Goal: Transaction & Acquisition: Purchase product/service

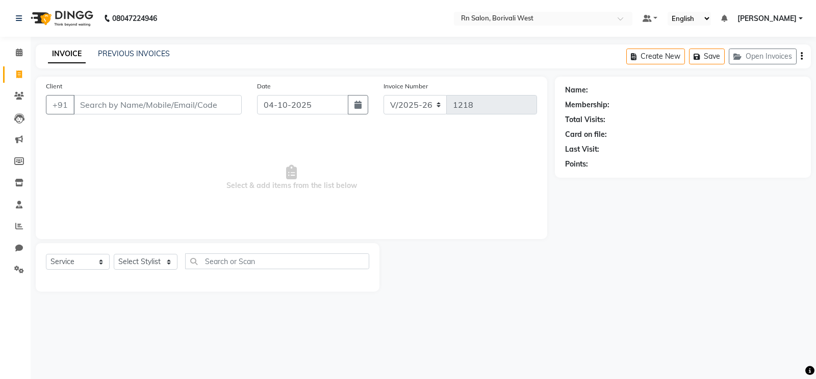
select select "8515"
select select "service"
click at [144, 261] on select "Select Stylist Arpita Deshmukh Beena jaiswar DC Deepak Parbat Farhana Gautam ma…" at bounding box center [146, 262] width 64 height 16
select select "84271"
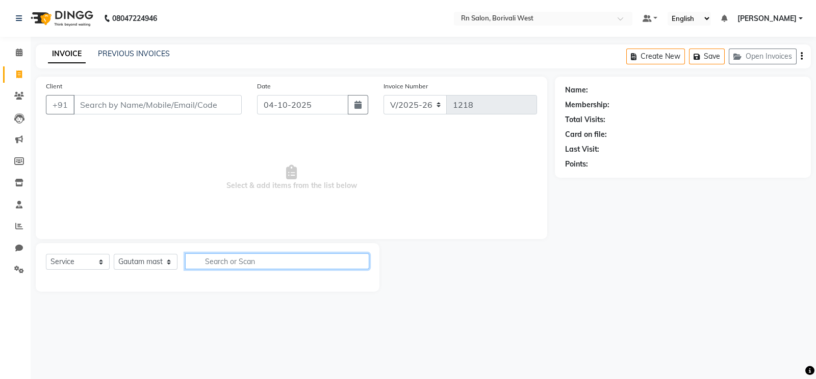
click at [268, 269] on input "text" at bounding box center [277, 261] width 184 height 16
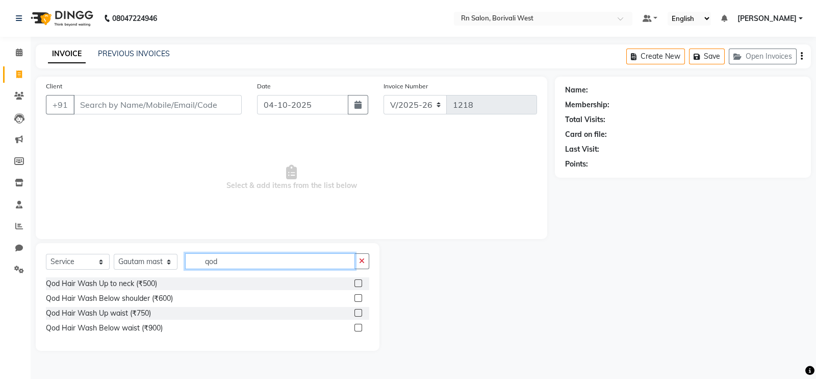
type input "qod"
click at [358, 300] on label at bounding box center [359, 298] width 8 height 8
click at [358, 300] on input "checkbox" at bounding box center [358, 298] width 7 height 7
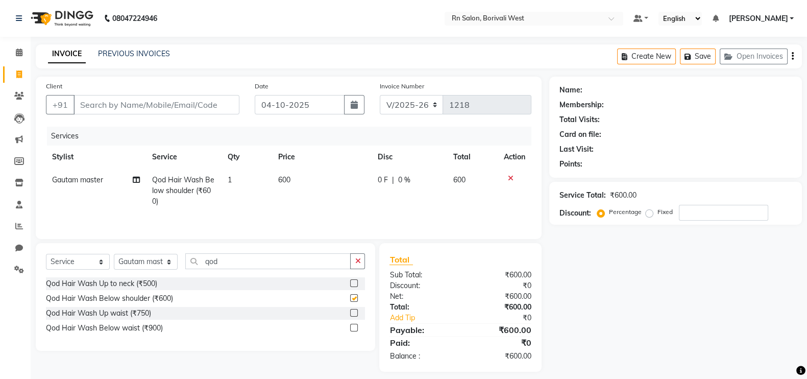
checkbox input "false"
click at [178, 110] on input "Client" at bounding box center [156, 104] width 166 height 19
type input "m"
type input "0"
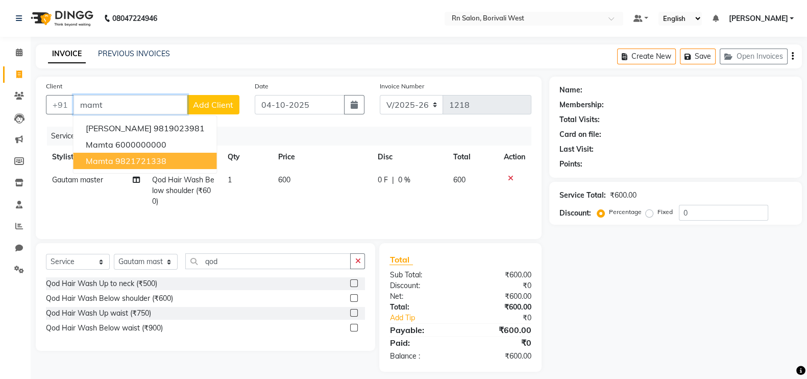
click at [184, 163] on button "mamta 9821721338" at bounding box center [144, 161] width 143 height 16
type input "9821721338"
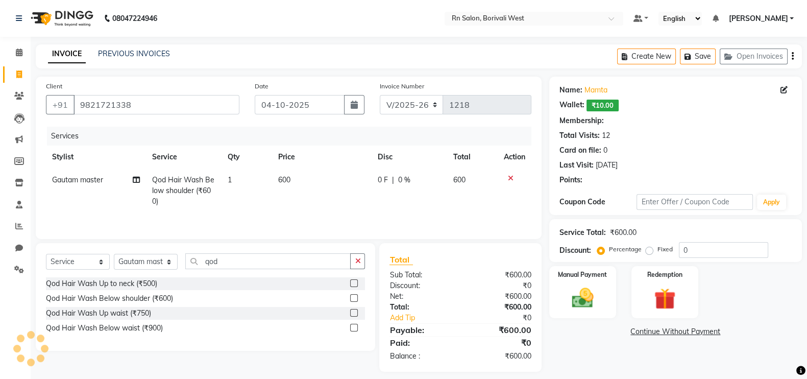
select select "1: Object"
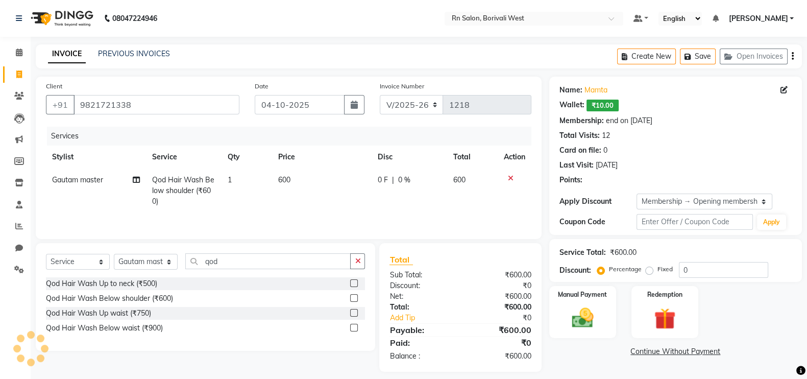
type input "20"
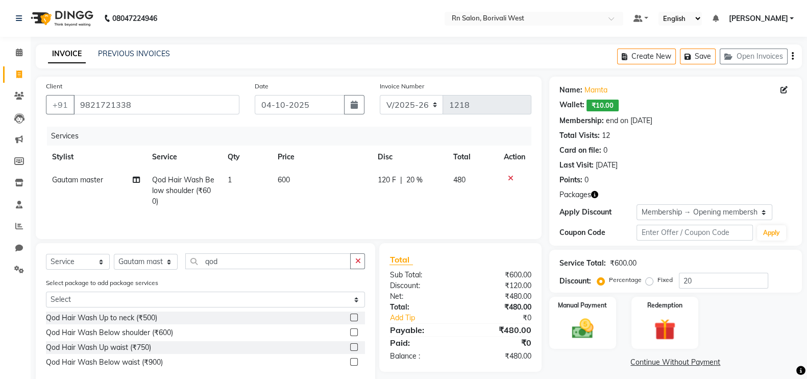
click at [607, 86] on div "Name: Mamta" at bounding box center [675, 90] width 232 height 11
click at [607, 88] on div "Name: Mamta" at bounding box center [675, 90] width 232 height 11
click at [602, 89] on link "Mamta" at bounding box center [595, 90] width 23 height 11
click at [593, 91] on link "Mamta" at bounding box center [595, 90] width 23 height 11
click at [385, 182] on span "120 F" at bounding box center [387, 180] width 18 height 11
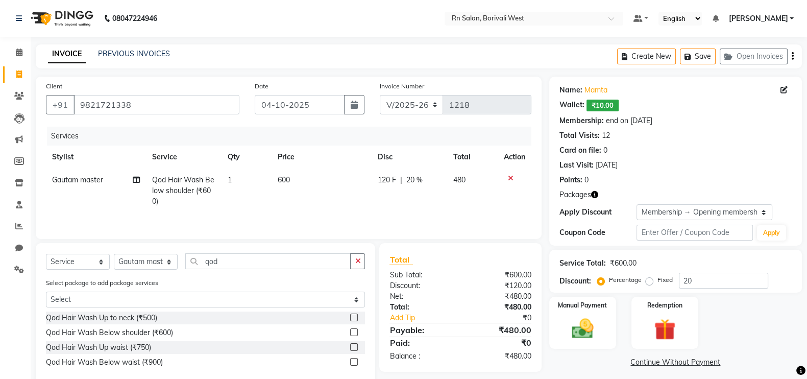
select select "84271"
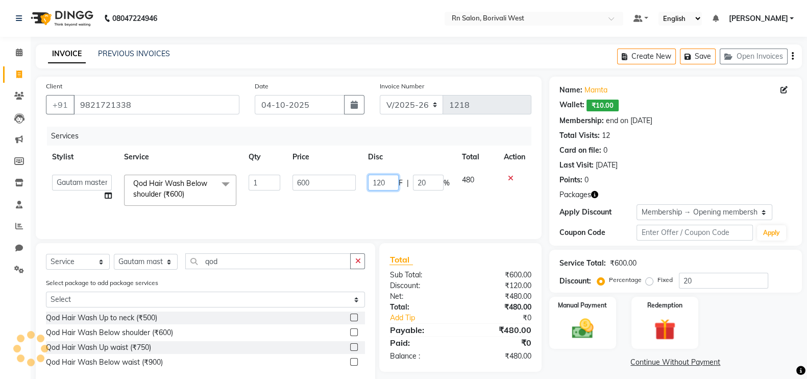
click at [393, 182] on input "120" at bounding box center [383, 183] width 31 height 16
type input "1"
type input "200"
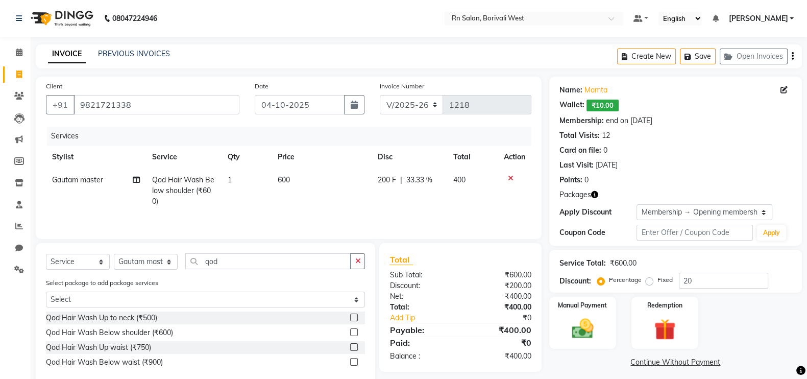
click at [748, 312] on div "Manual Payment Redemption" at bounding box center [675, 322] width 268 height 52
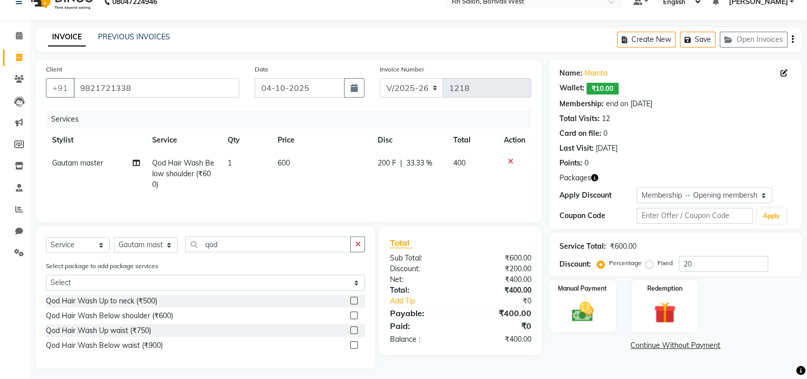
scroll to position [24, 0]
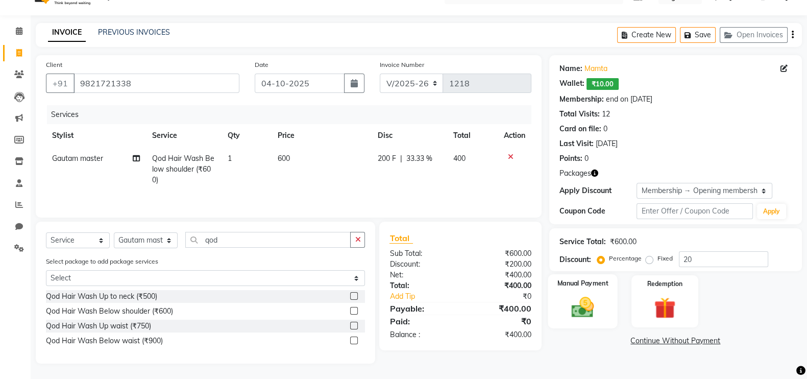
click at [572, 295] on img at bounding box center [582, 307] width 36 height 26
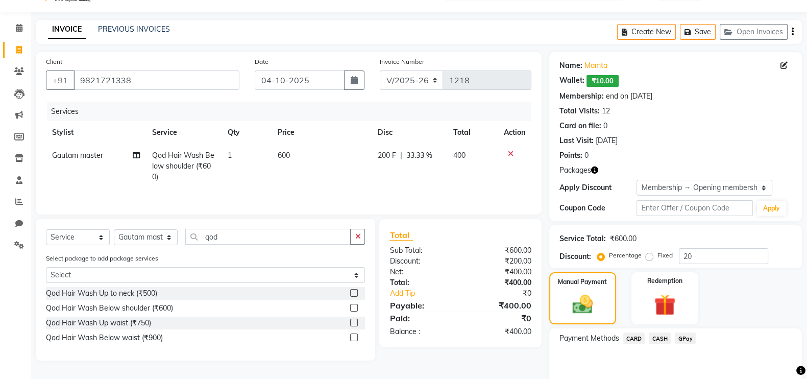
click at [658, 339] on span "CASH" at bounding box center [660, 338] width 22 height 12
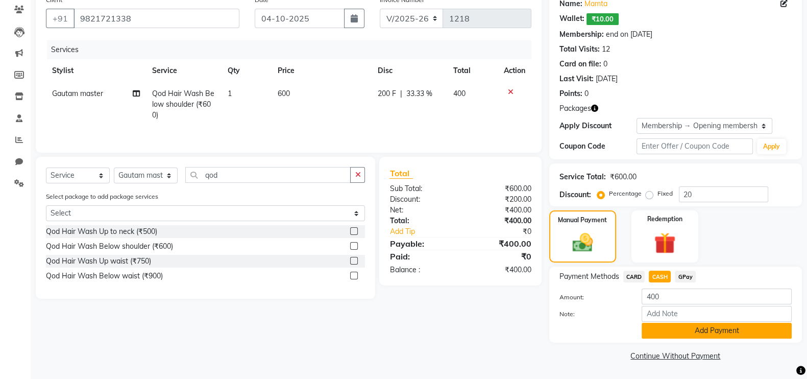
click at [671, 335] on button "Add Payment" at bounding box center [716, 331] width 150 height 16
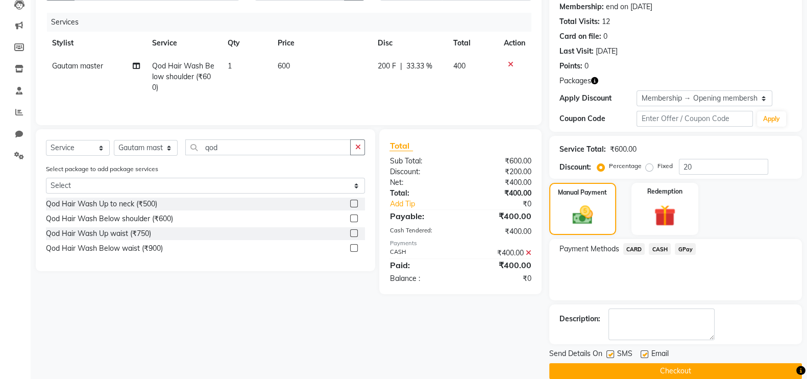
scroll to position [129, 0]
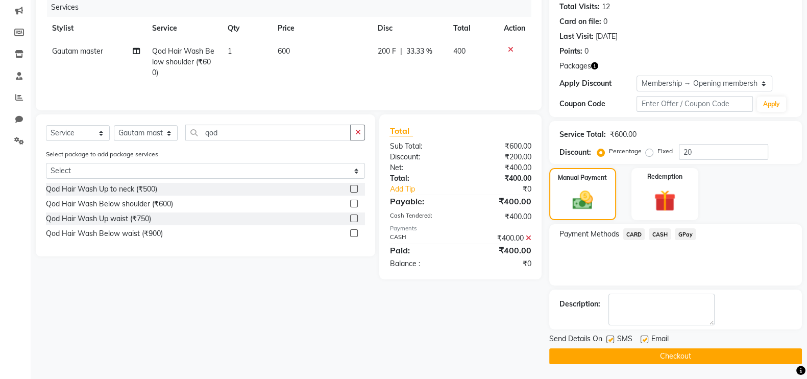
click at [640, 336] on label at bounding box center [644, 339] width 8 height 8
click at [640, 336] on input "checkbox" at bounding box center [643, 339] width 7 height 7
checkbox input "false"
click at [653, 352] on button "Checkout" at bounding box center [675, 356] width 253 height 16
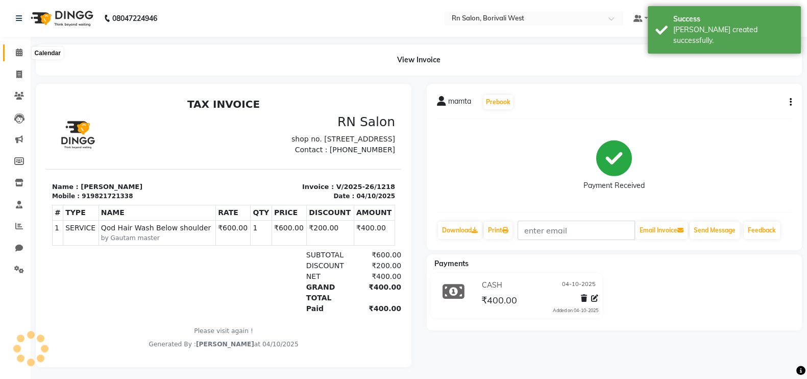
click at [15, 57] on span at bounding box center [19, 53] width 18 height 12
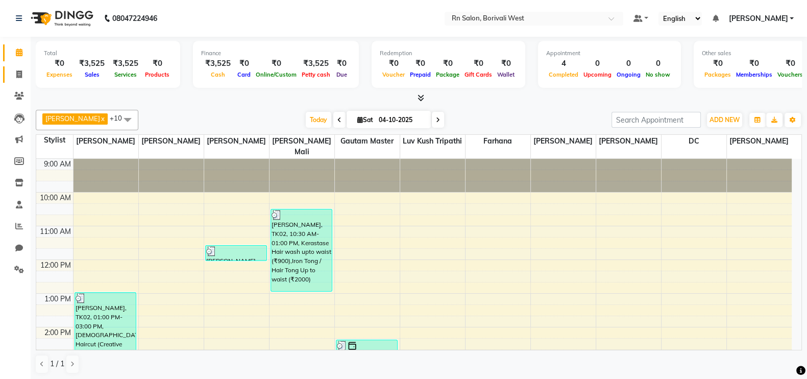
click at [19, 80] on link "Invoice" at bounding box center [15, 74] width 24 height 17
select select "8515"
select select "service"
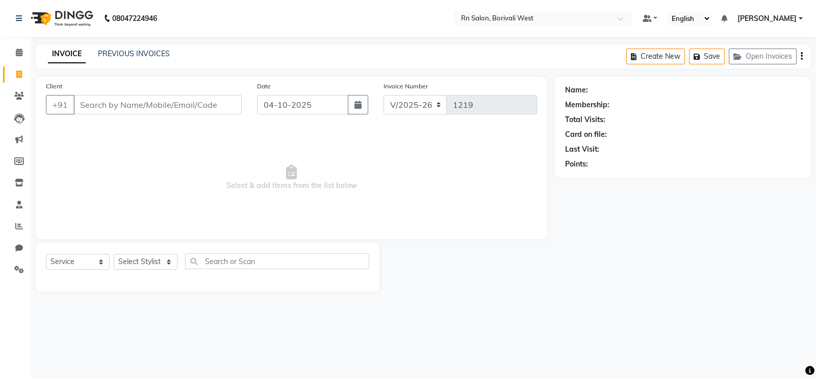
click at [116, 114] on input "Client" at bounding box center [157, 104] width 168 height 19
type input "9619455593"
click at [209, 110] on span "Add Client" at bounding box center [215, 105] width 40 height 10
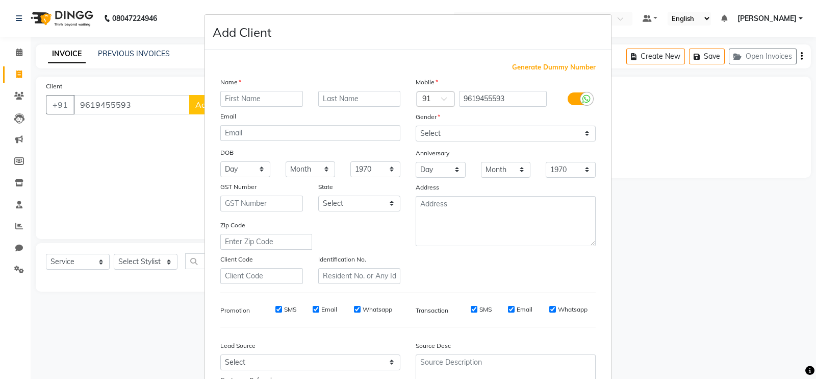
click at [244, 102] on input "text" at bounding box center [261, 99] width 83 height 16
type input "KSHAMA"
click at [450, 134] on select "Select Male Female Other Prefer Not To Say" at bounding box center [506, 134] width 180 height 16
select select "female"
click at [416, 126] on select "Select Male Female Other Prefer Not To Say" at bounding box center [506, 134] width 180 height 16
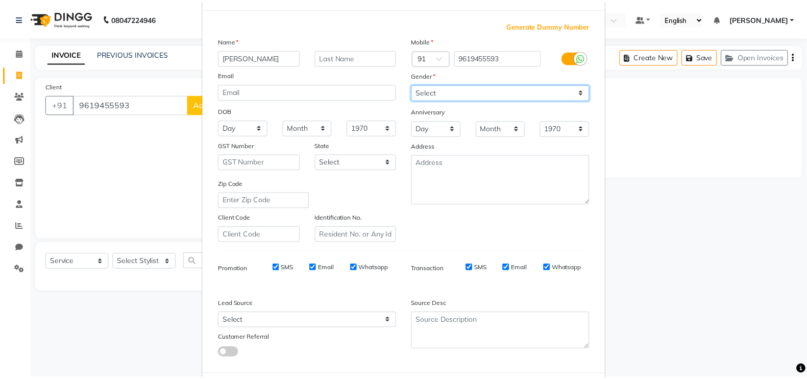
scroll to position [98, 0]
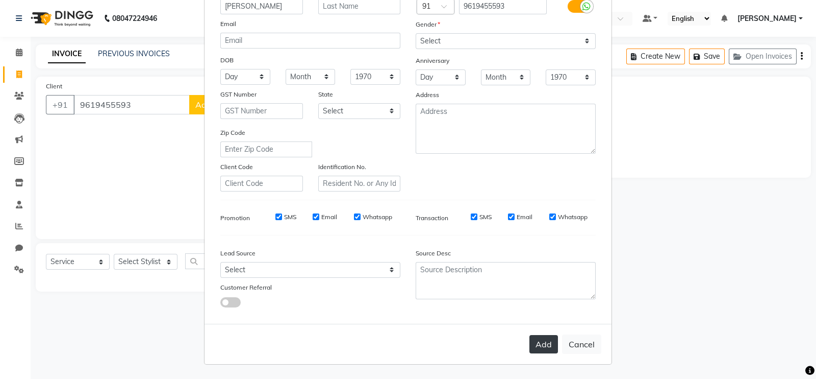
click at [531, 340] on button "Add" at bounding box center [544, 344] width 29 height 18
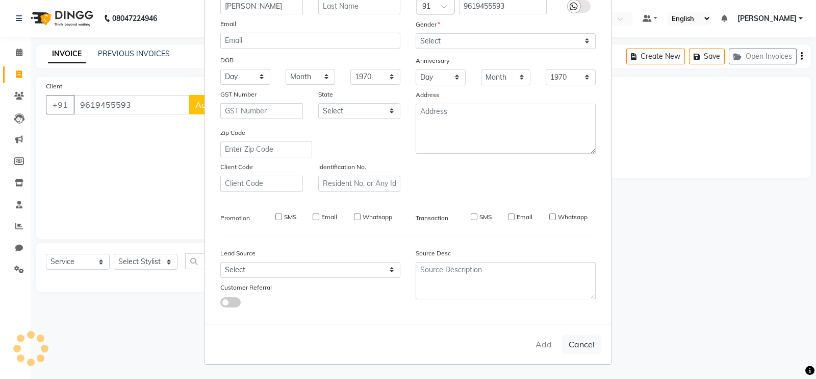
select select
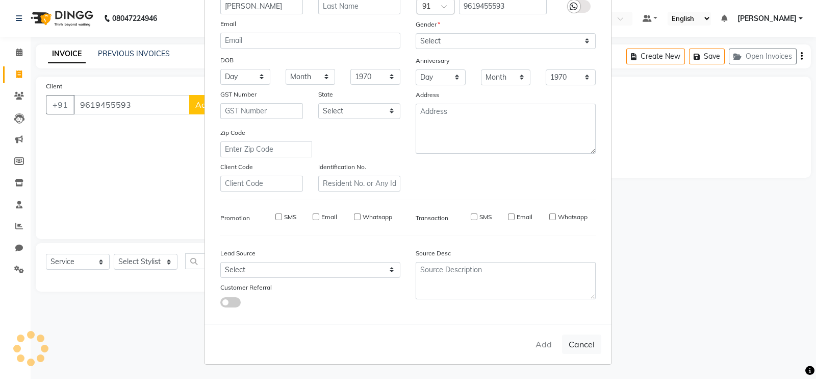
select select
checkbox input "false"
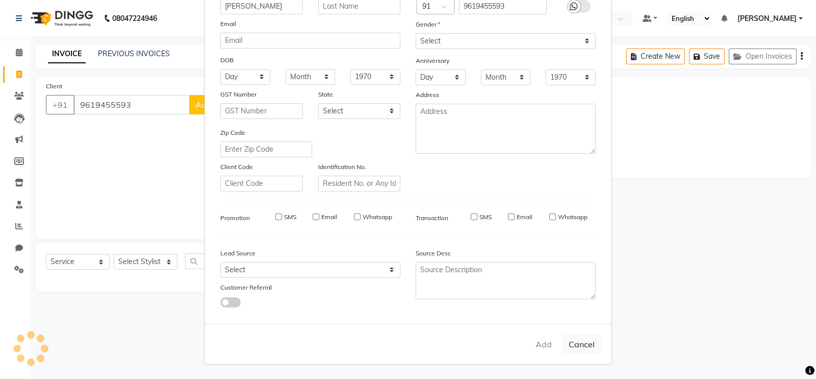
checkbox input "false"
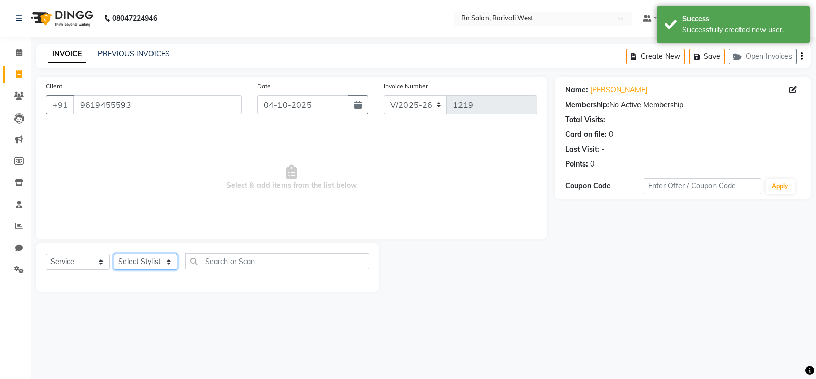
click at [162, 264] on select "Select Stylist Arpita Deshmukh Beena jaiswar DC Deepak Parbat Farhana Gautam ma…" at bounding box center [146, 262] width 64 height 16
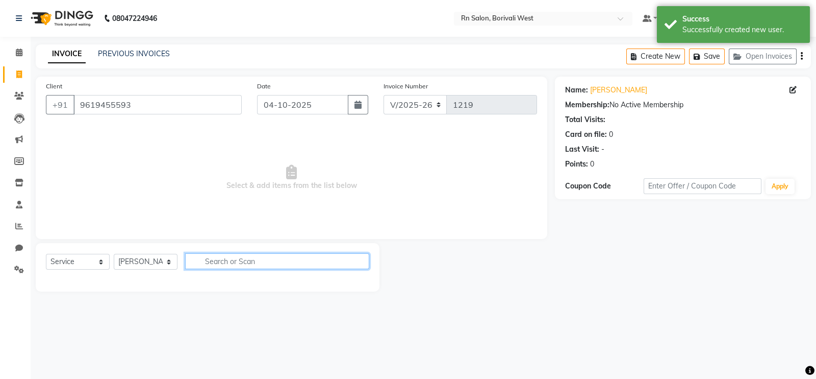
click at [223, 263] on input "text" at bounding box center [277, 261] width 184 height 16
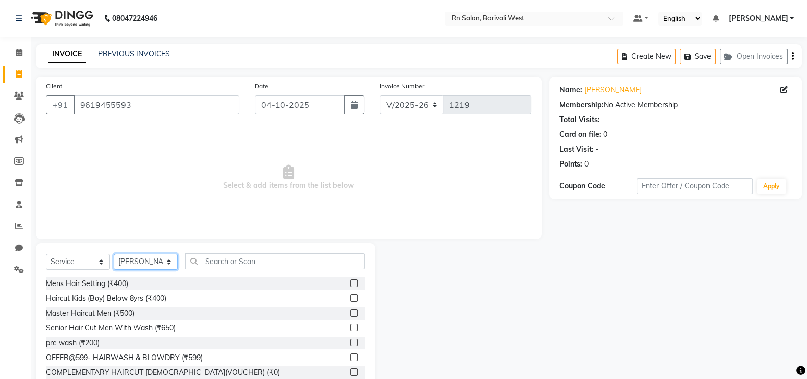
click at [121, 258] on select "Select Stylist Arpita Deshmukh Beena jaiswar DC Deepak Parbat Farhana Gautam ma…" at bounding box center [146, 262] width 64 height 16
select select "83941"
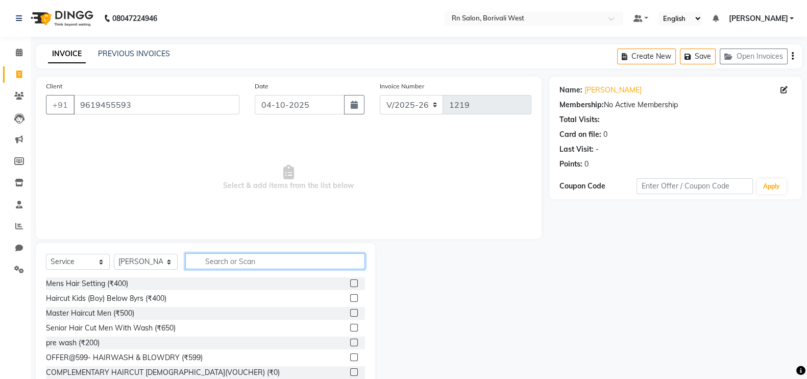
click at [238, 258] on input "text" at bounding box center [275, 261] width 180 height 16
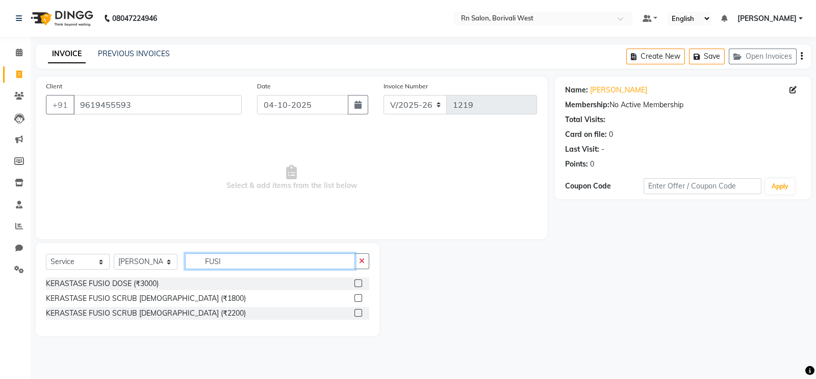
type input "FUSI"
click at [359, 314] on label at bounding box center [359, 313] width 8 height 8
click at [359, 314] on input "checkbox" at bounding box center [358, 313] width 7 height 7
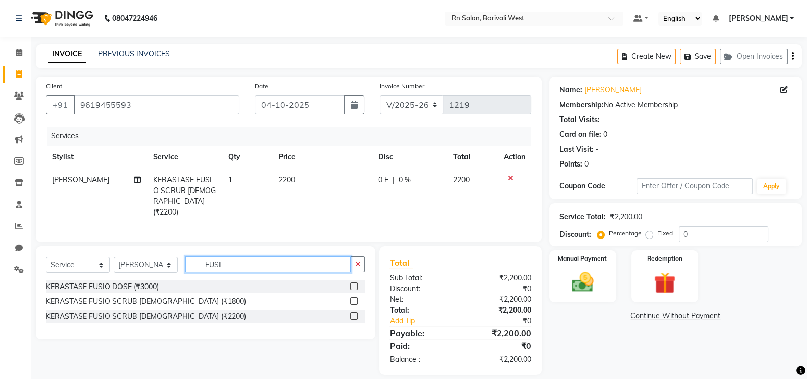
checkbox input "false"
click at [241, 267] on input "FUSI" at bounding box center [267, 264] width 165 height 16
type input "F"
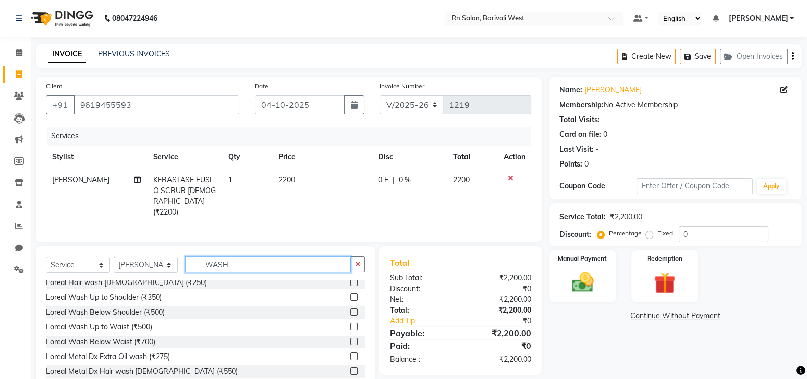
scroll to position [0, 0]
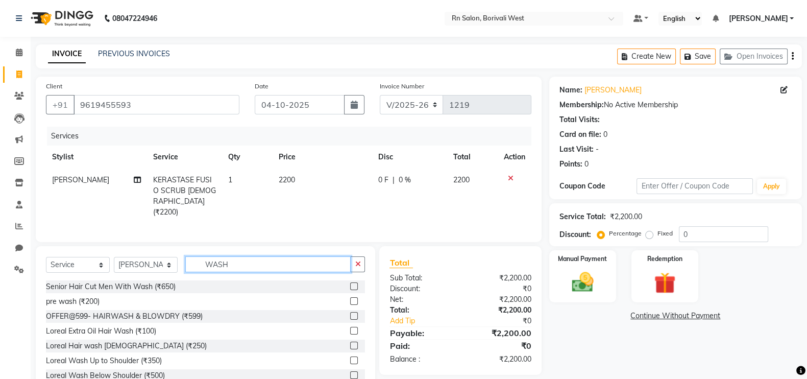
click at [253, 263] on input "WASH" at bounding box center [267, 264] width 165 height 16
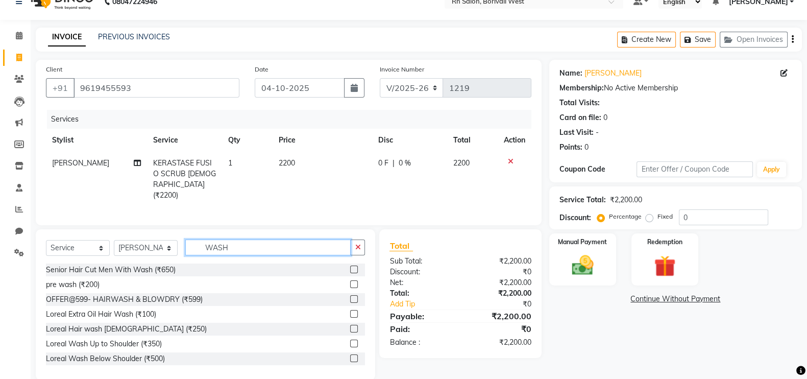
scroll to position [33, 0]
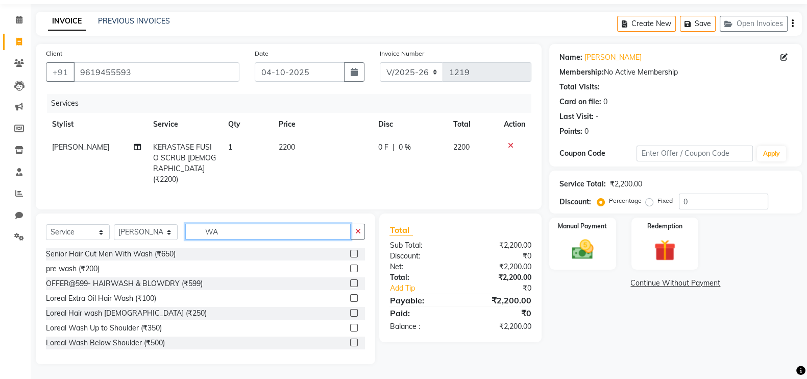
type input "W"
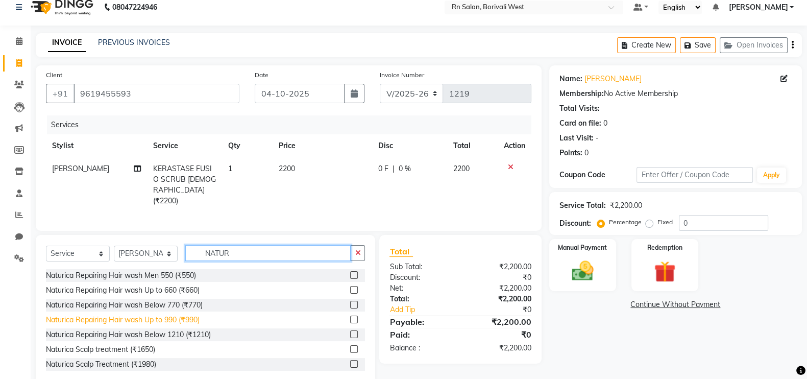
scroll to position [0, 0]
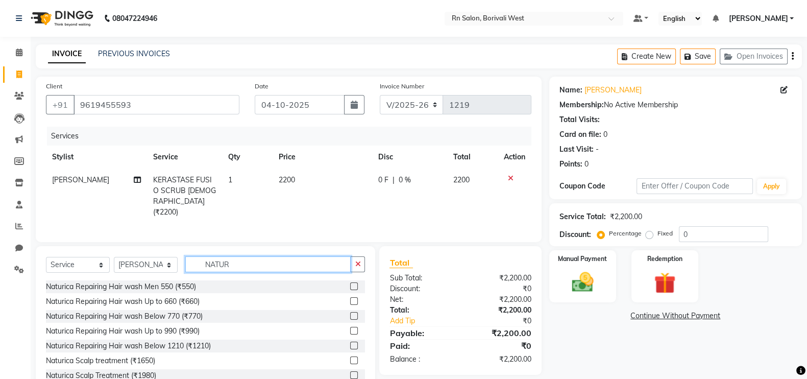
type input "NATUR"
click at [350, 315] on label at bounding box center [354, 316] width 8 height 8
click at [350, 315] on input "checkbox" at bounding box center [353, 316] width 7 height 7
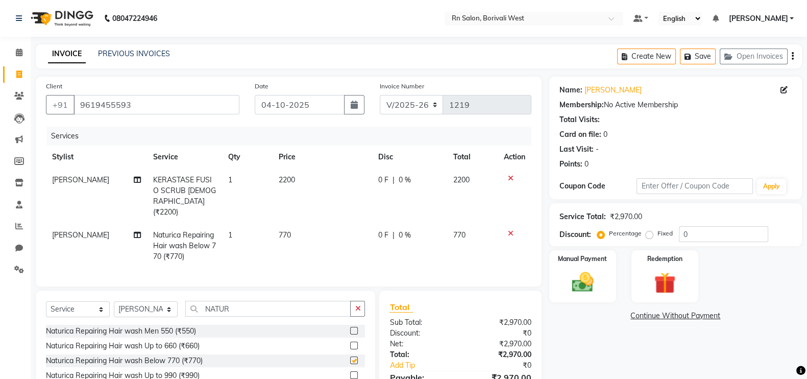
checkbox input "false"
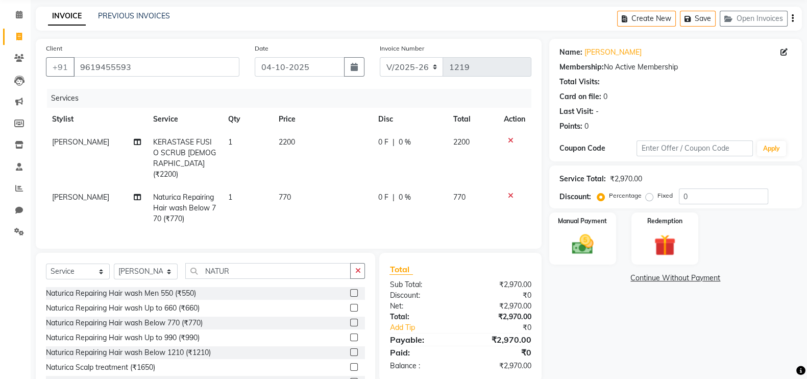
scroll to position [63, 0]
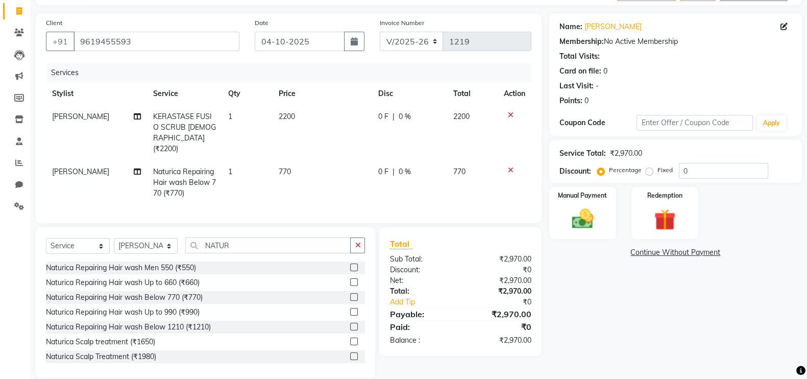
click at [288, 160] on td "770" at bounding box center [322, 182] width 100 height 44
select select "83941"
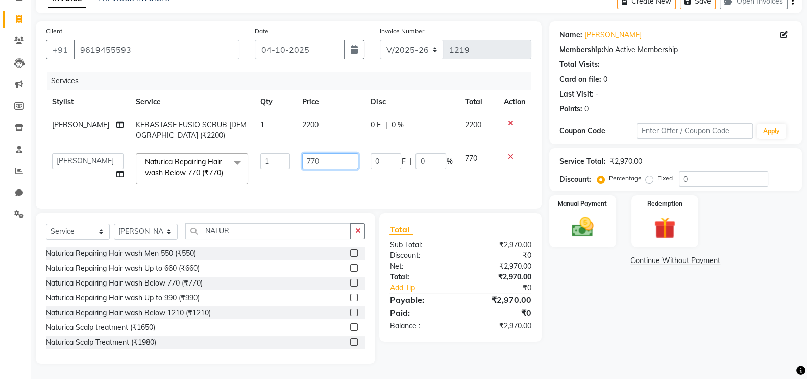
click at [321, 155] on input "770" at bounding box center [330, 161] width 56 height 16
type input "7"
type input "700"
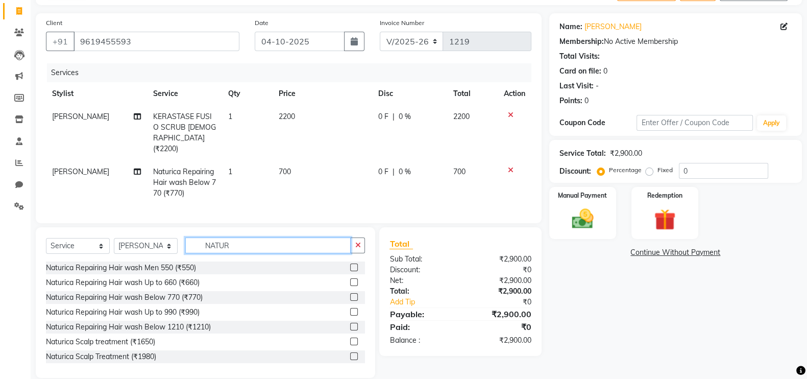
click at [263, 250] on input "NATUR" at bounding box center [267, 245] width 165 height 16
type input "N"
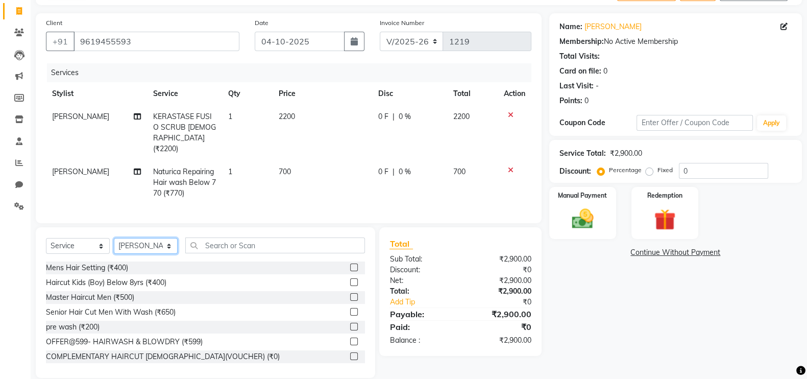
click at [144, 249] on select "Select Stylist Arpita Deshmukh Beena jaiswar DC Deepak Parbat Farhana Gautam ma…" at bounding box center [146, 246] width 64 height 16
select select "83940"
click at [114, 238] on select "Select Stylist Arpita Deshmukh Beena jaiswar DC Deepak Parbat Farhana Gautam ma…" at bounding box center [146, 246] width 64 height 16
click at [209, 249] on input "text" at bounding box center [275, 245] width 180 height 16
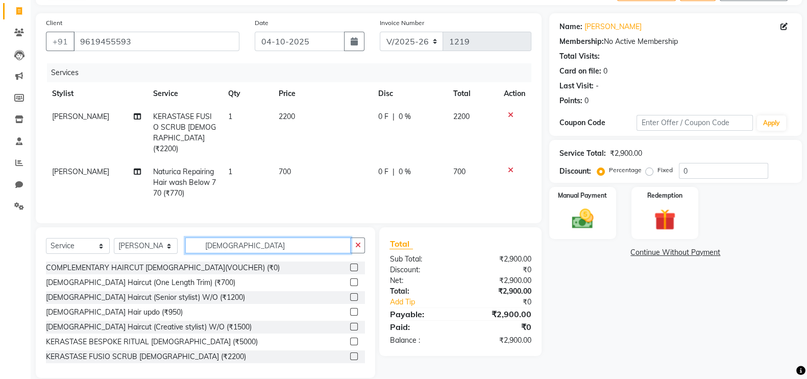
type input "FEMALE"
click at [350, 325] on label at bounding box center [354, 327] width 8 height 8
click at [350, 325] on input "checkbox" at bounding box center [353, 327] width 7 height 7
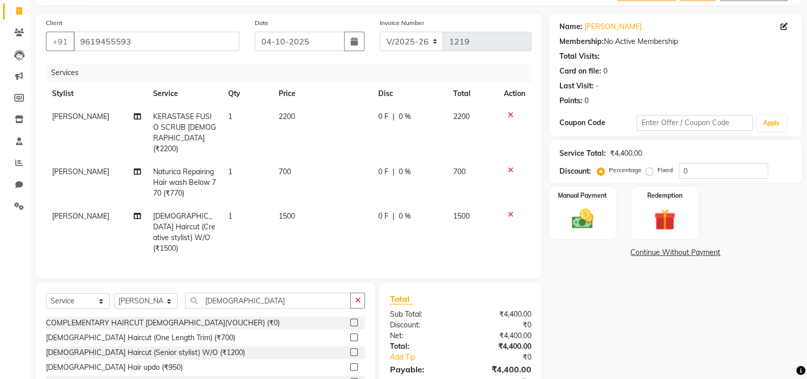
checkbox input "false"
click at [702, 177] on input "0" at bounding box center [723, 171] width 89 height 16
type input "30"
click at [670, 323] on div "Name: Kshama Membership: No Active Membership Total Visits: Card on file: 0 Las…" at bounding box center [679, 222] width 260 height 419
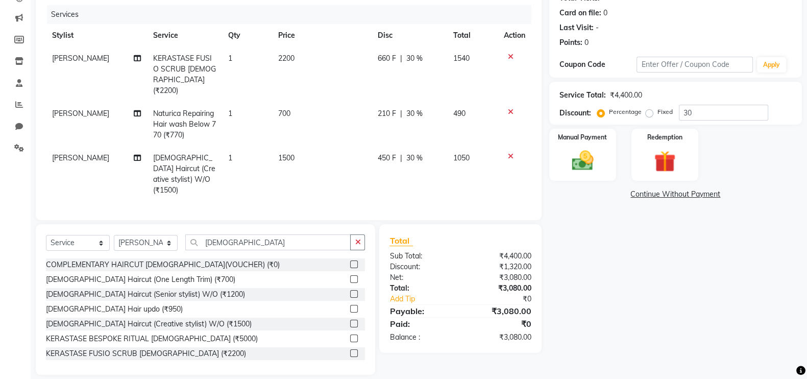
click at [416, 56] on span "30 %" at bounding box center [414, 58] width 16 height 11
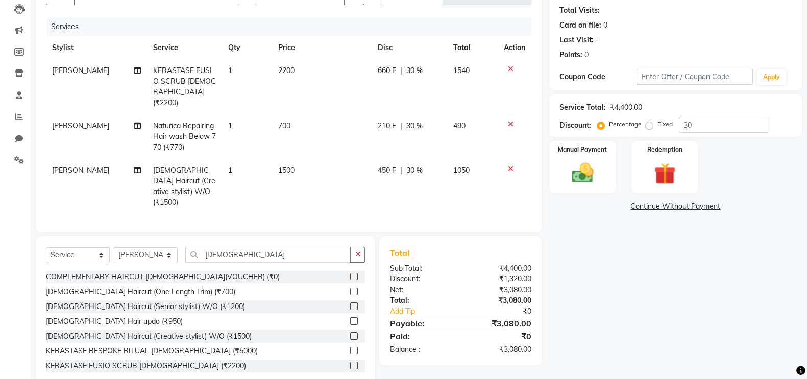
select select "83941"
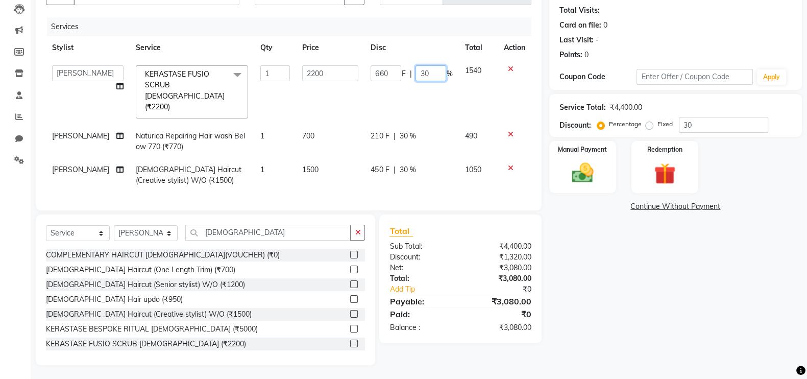
drag, startPoint x: 433, startPoint y: 64, endPoint x: 436, endPoint y: 75, distance: 11.1
click at [434, 67] on td "660 F | 30 %" at bounding box center [411, 91] width 94 height 65
type input "3"
type input "50"
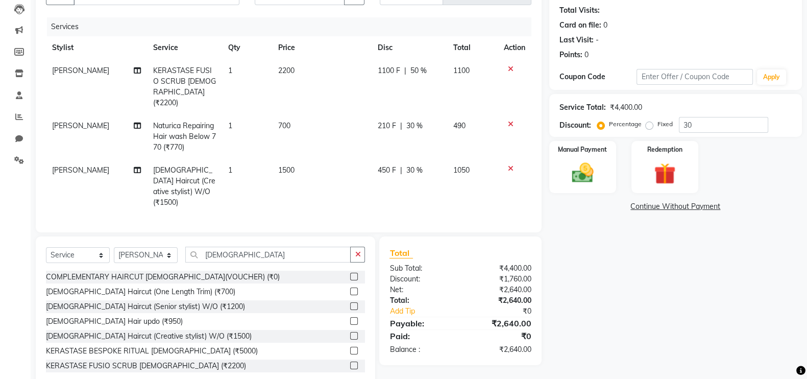
click at [688, 310] on div "Name: Kshama Membership: No Active Membership Total Visits: Card on file: 0 Las…" at bounding box center [679, 176] width 260 height 419
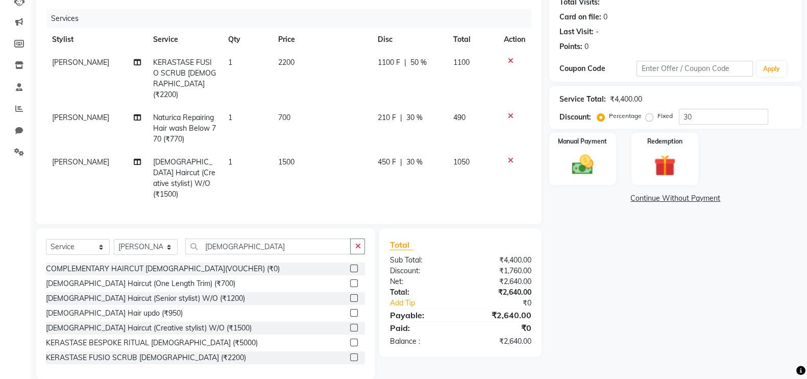
scroll to position [121, 0]
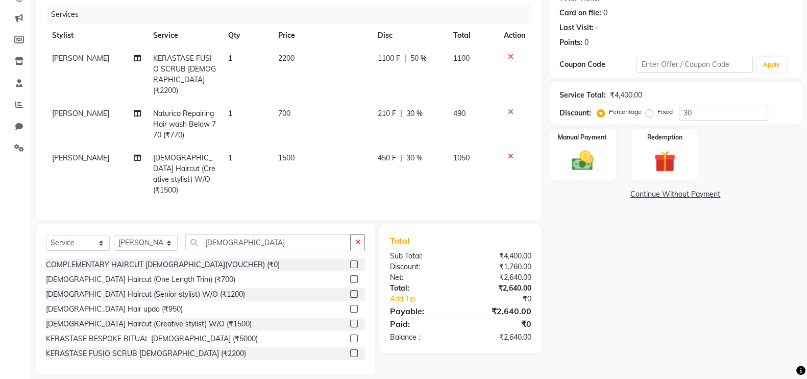
click at [508, 105] on td at bounding box center [515, 124] width 34 height 44
click at [512, 108] on div at bounding box center [514, 111] width 21 height 7
click at [508, 108] on icon at bounding box center [511, 111] width 6 height 7
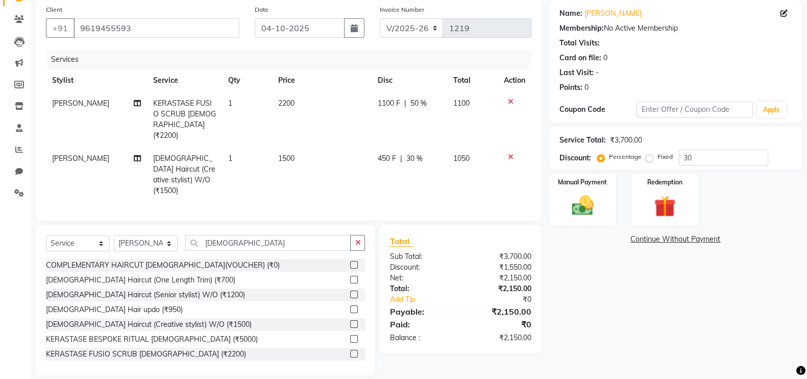
click at [291, 101] on span "2200" at bounding box center [286, 102] width 16 height 9
select select "83941"
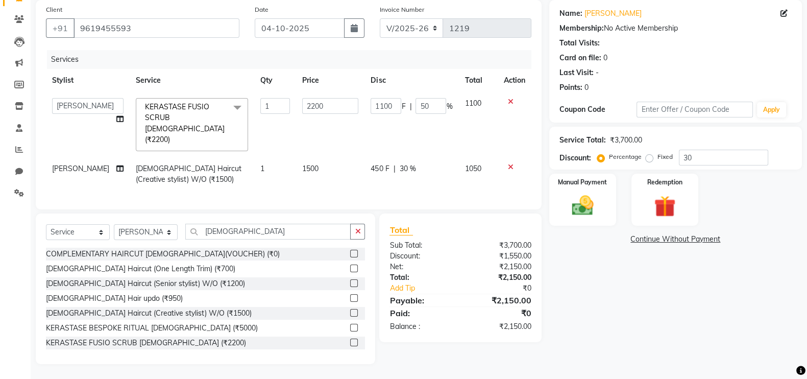
scroll to position [76, 0]
click at [633, 328] on div "Name: Kshama Membership: No Active Membership Total Visits: Card on file: 0 Las…" at bounding box center [679, 183] width 260 height 364
click at [602, 276] on div "Name: Kshama Membership: No Active Membership Total Visits: Card on file: 0 Las…" at bounding box center [679, 183] width 260 height 364
click at [563, 196] on div "Manual Payment" at bounding box center [583, 200] width 70 height 54
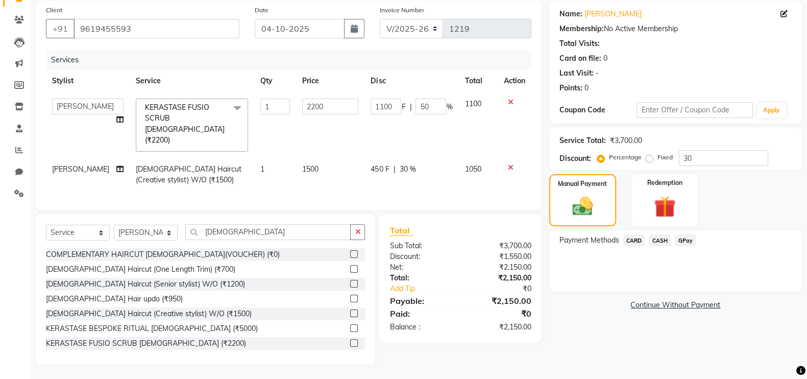
click at [657, 243] on span "CASH" at bounding box center [660, 240] width 22 height 12
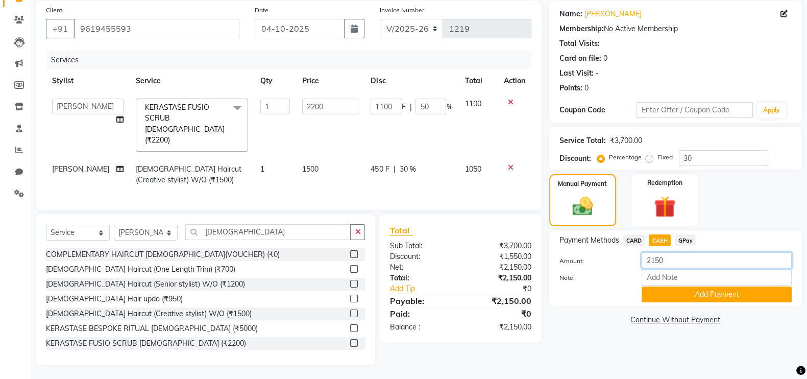
click at [676, 264] on input "2150" at bounding box center [716, 260] width 150 height 16
type input "2500"
click at [706, 289] on button "Add Payment" at bounding box center [716, 294] width 150 height 16
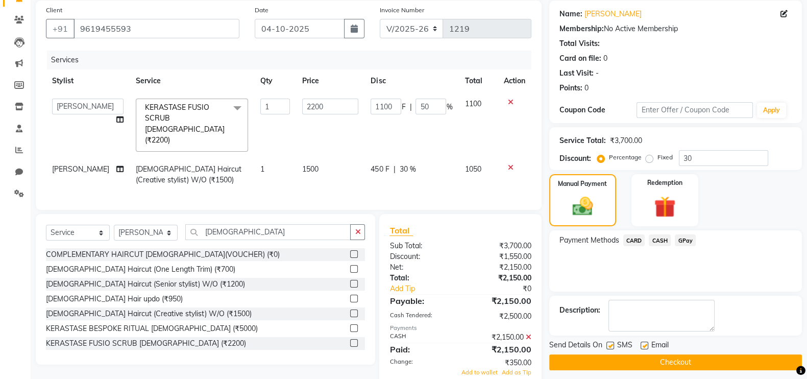
click at [528, 338] on icon at bounding box center [529, 336] width 6 height 7
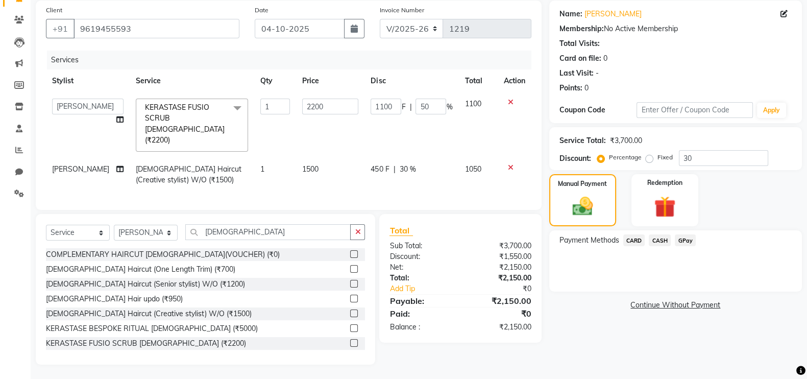
click at [660, 236] on span "CASH" at bounding box center [660, 240] width 22 height 12
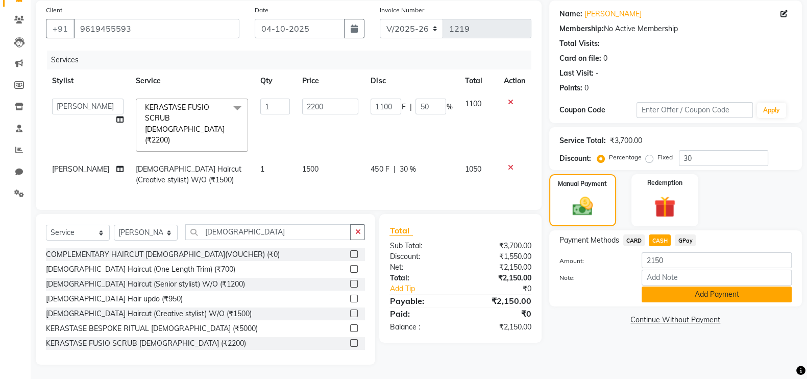
click at [662, 292] on button "Add Payment" at bounding box center [716, 294] width 150 height 16
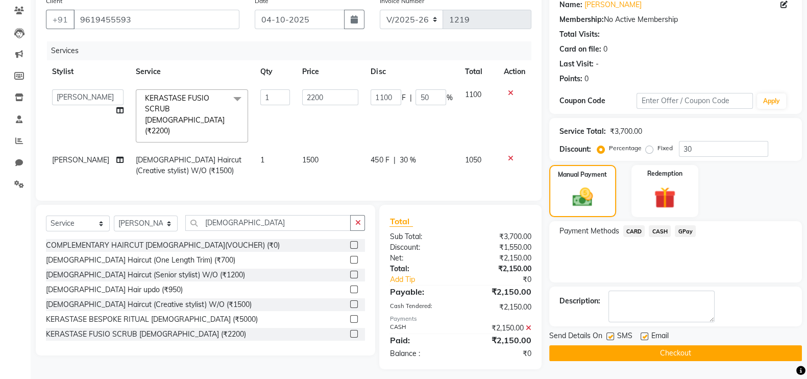
scroll to position [90, 0]
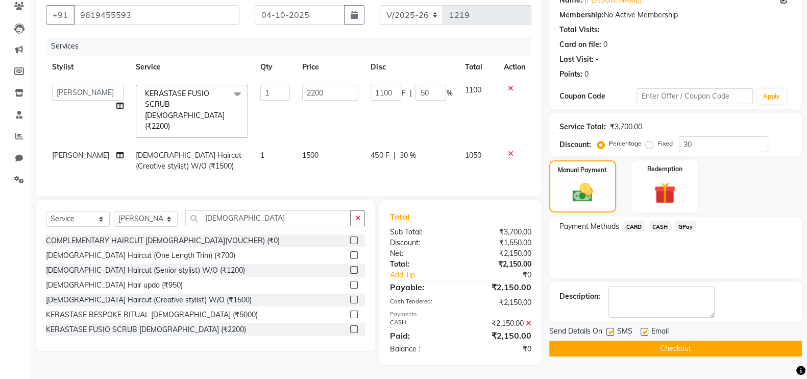
click at [641, 333] on label at bounding box center [644, 332] width 8 height 8
click at [641, 333] on input "checkbox" at bounding box center [643, 332] width 7 height 7
checkbox input "false"
click at [638, 345] on button "Checkout" at bounding box center [675, 348] width 253 height 16
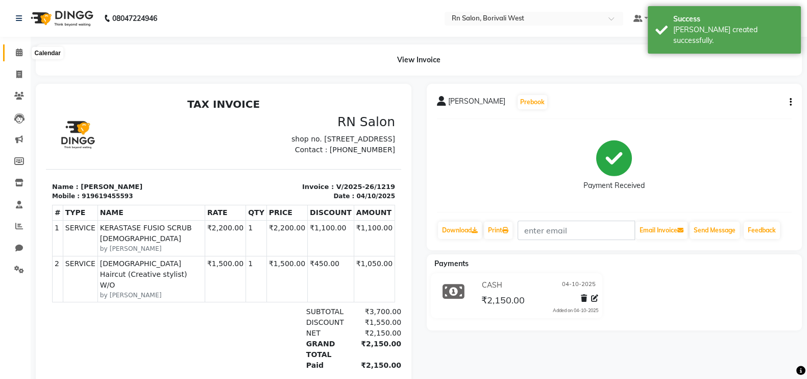
click at [20, 53] on icon at bounding box center [19, 52] width 7 height 8
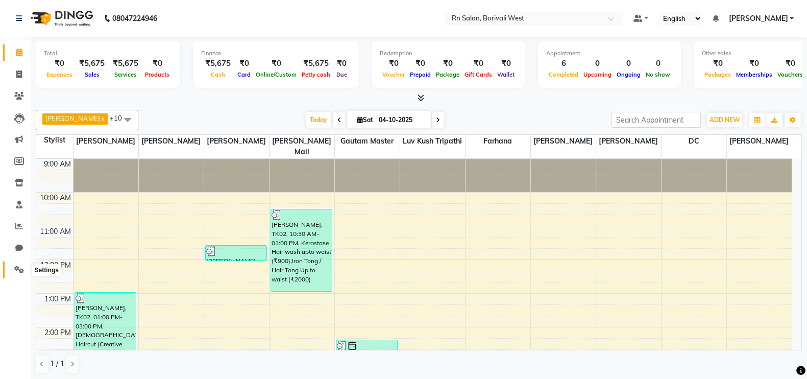
click at [17, 271] on icon at bounding box center [19, 269] width 10 height 8
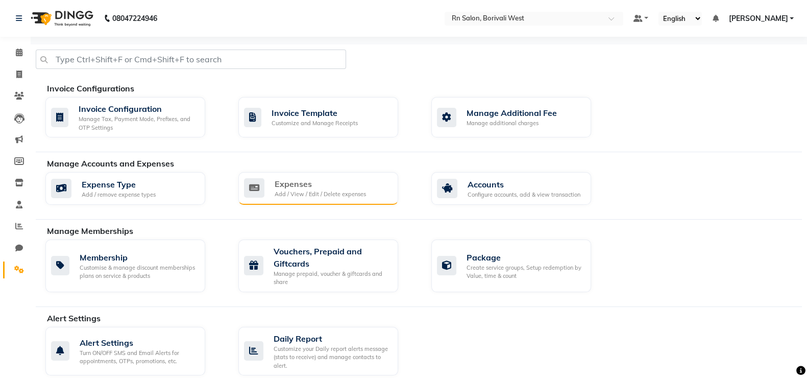
click at [310, 192] on div "Add / View / Edit / Delete expenses" at bounding box center [320, 194] width 91 height 9
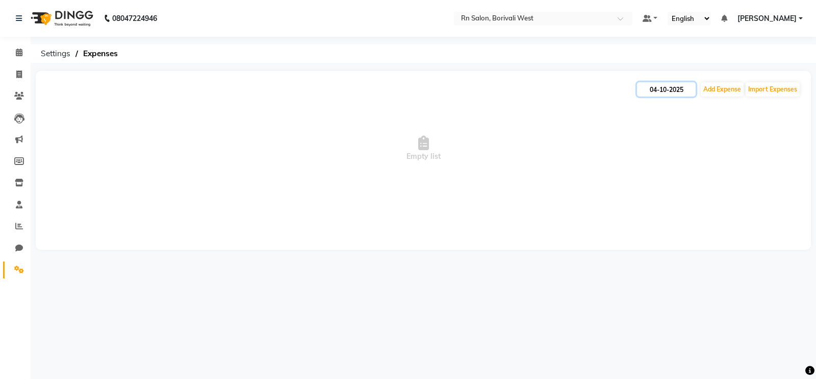
click at [667, 90] on input "04-10-2025" at bounding box center [666, 89] width 59 height 14
select select "10"
select select "2025"
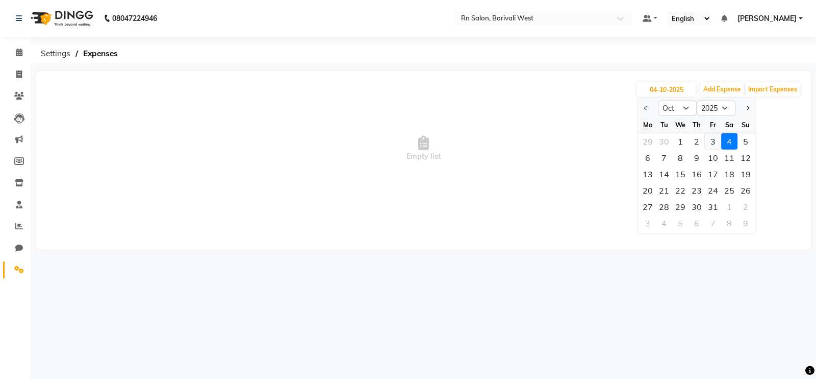
click at [711, 139] on div "3" at bounding box center [713, 141] width 16 height 16
type input "03-10-2025"
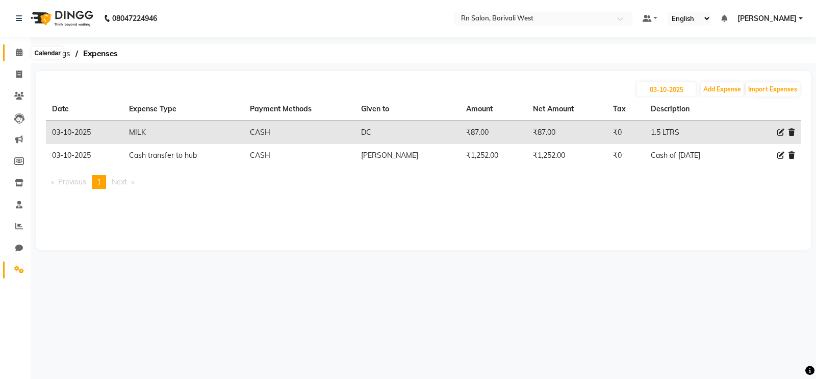
click at [18, 52] on icon at bounding box center [19, 52] width 7 height 8
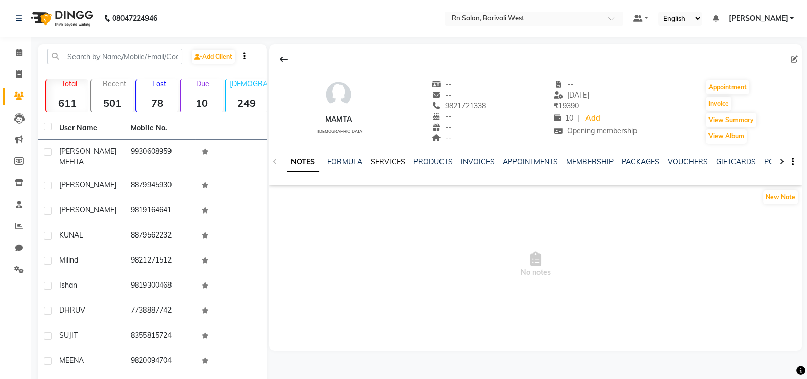
click at [384, 164] on link "SERVICES" at bounding box center [387, 161] width 35 height 9
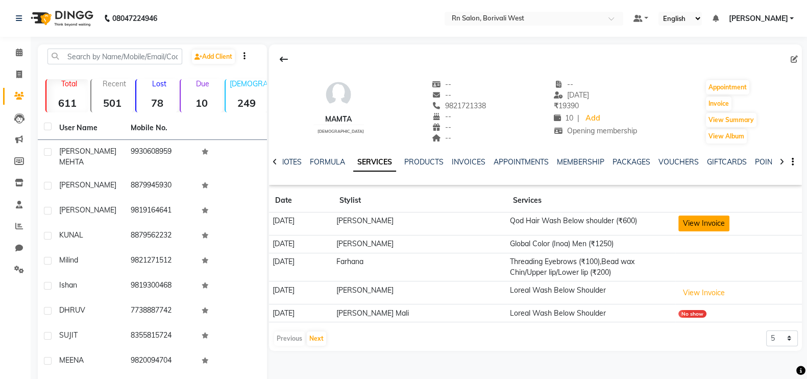
click at [690, 217] on button "View Invoice" at bounding box center [703, 223] width 51 height 16
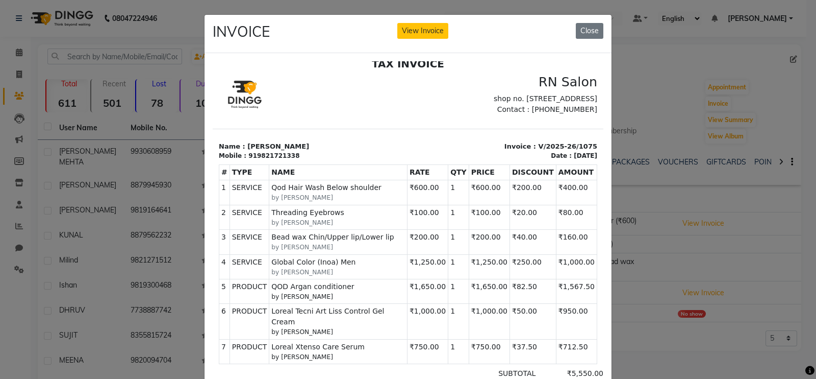
scroll to position [63, 0]
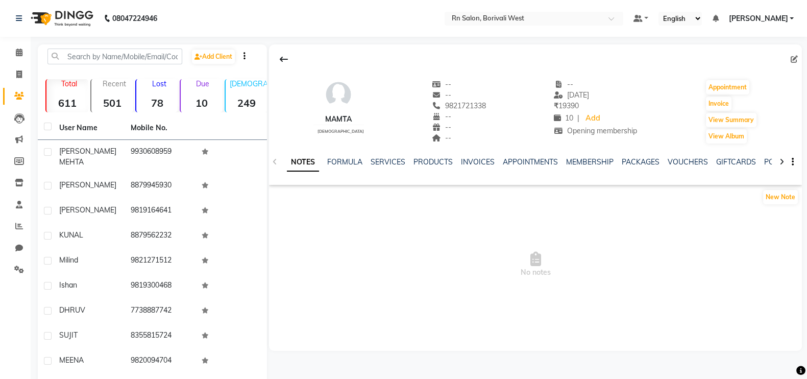
click at [375, 157] on div "SERVICES" at bounding box center [387, 162] width 35 height 11
click at [380, 162] on link "SERVICES" at bounding box center [387, 161] width 35 height 9
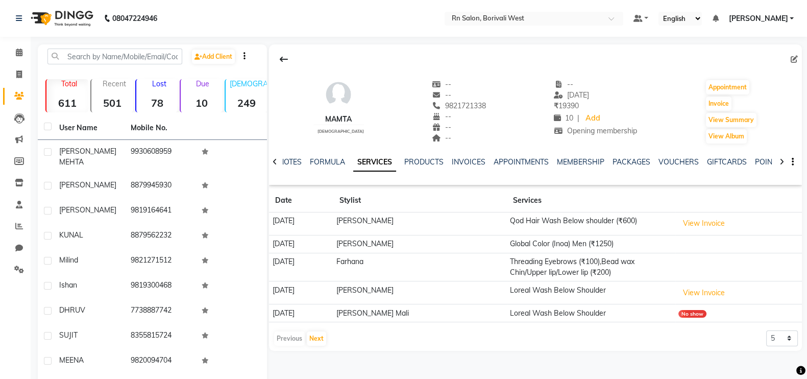
click at [676, 224] on td "View Invoice" at bounding box center [738, 223] width 127 height 23
click at [687, 224] on button "View Invoice" at bounding box center [703, 223] width 51 height 16
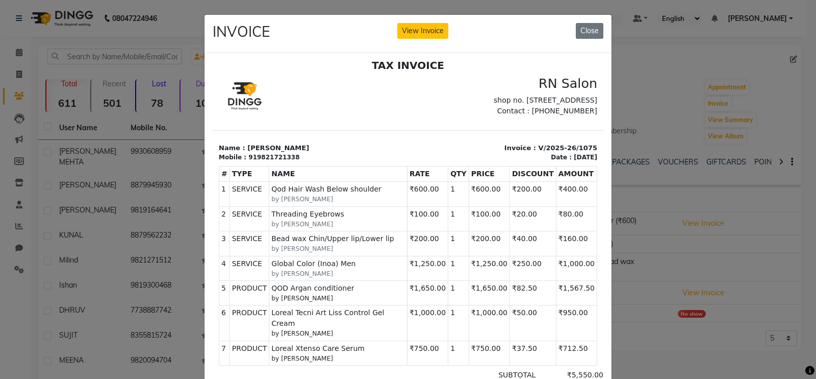
scroll to position [8, 0]
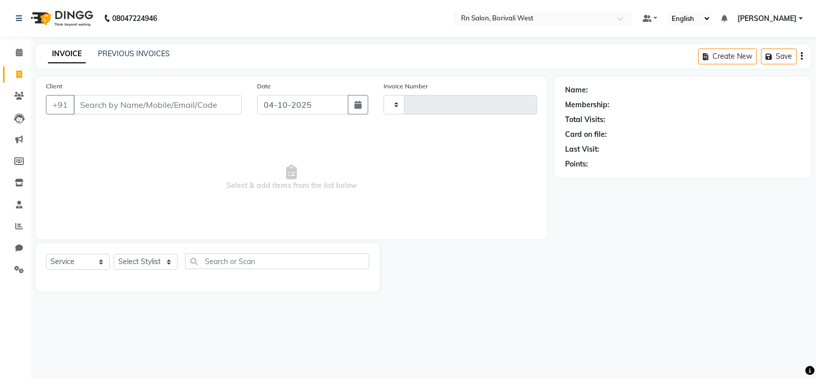
select select "service"
type input "1220"
select select "8515"
click at [156, 49] on link "PREVIOUS INVOICES" at bounding box center [134, 53] width 72 height 9
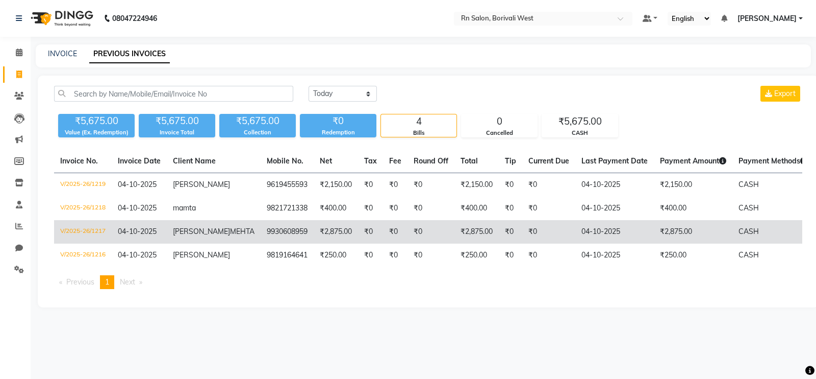
click at [383, 226] on td "₹0" at bounding box center [395, 231] width 24 height 23
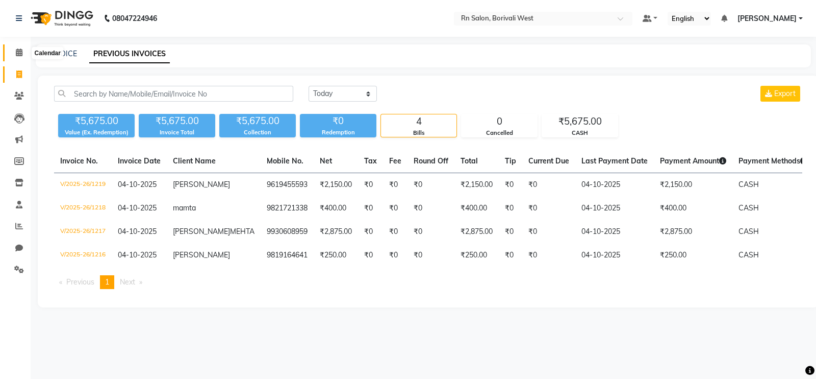
click at [18, 48] on icon at bounding box center [19, 52] width 7 height 8
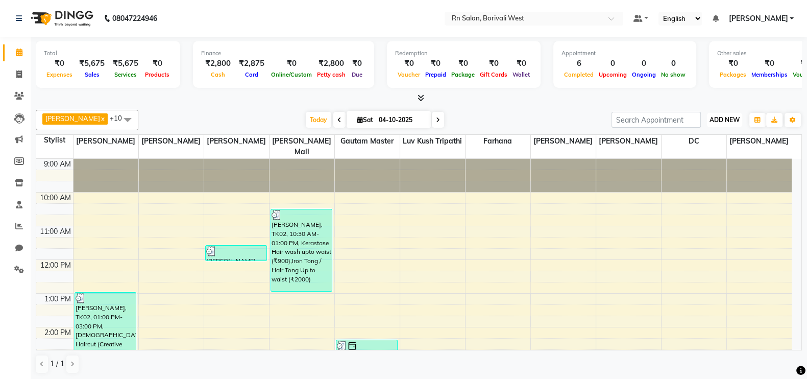
click at [734, 116] on span "ADD NEW" at bounding box center [724, 120] width 30 height 8
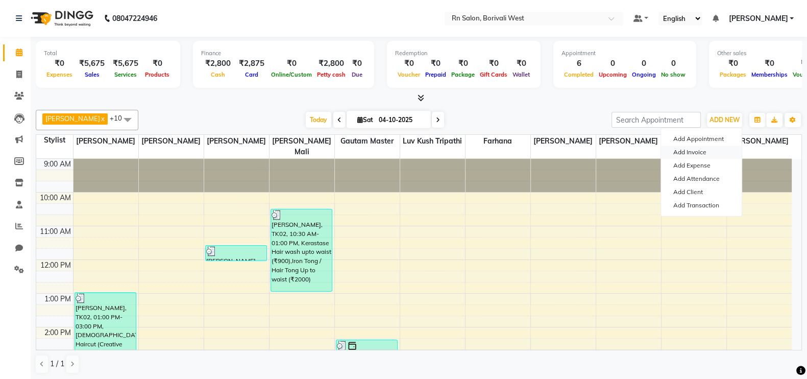
click at [701, 158] on link "Add Invoice" at bounding box center [701, 151] width 81 height 13
select select "8515"
select select "service"
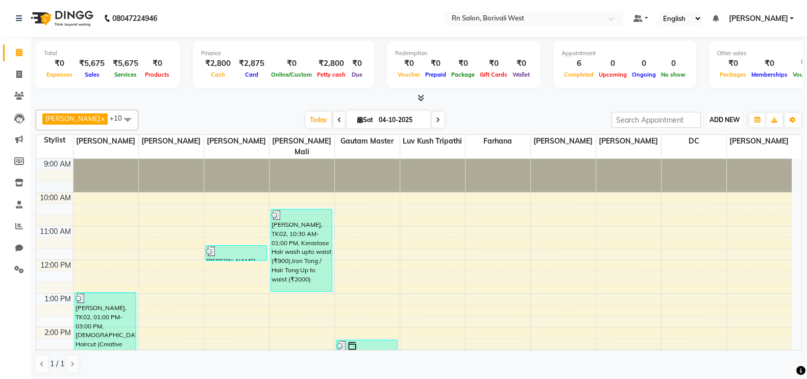
click at [725, 116] on span "ADD NEW" at bounding box center [724, 120] width 30 height 8
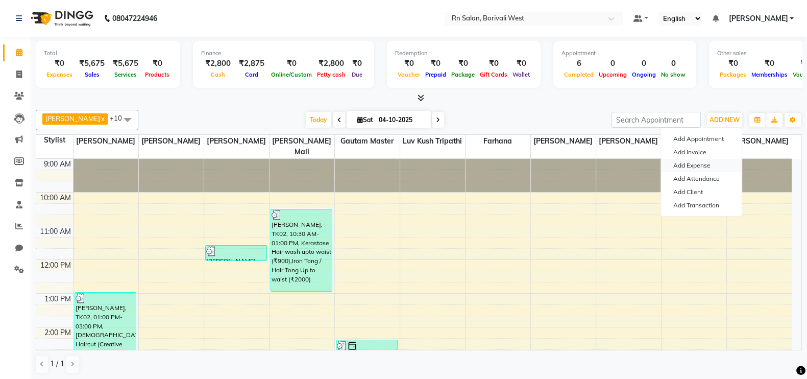
click at [691, 162] on link "Add Expense" at bounding box center [701, 165] width 81 height 13
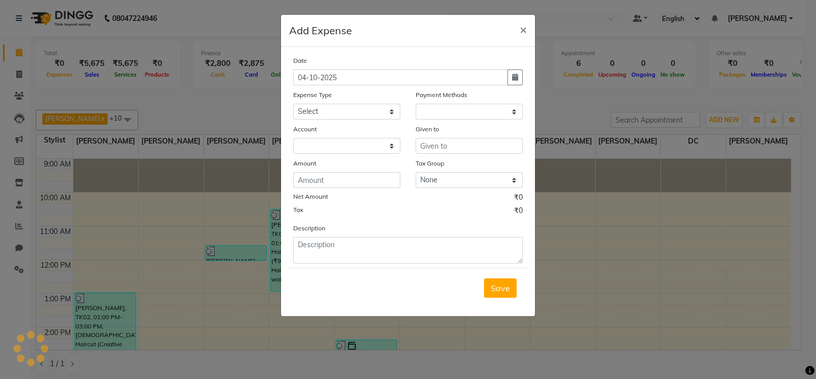
select select "1"
select select "7703"
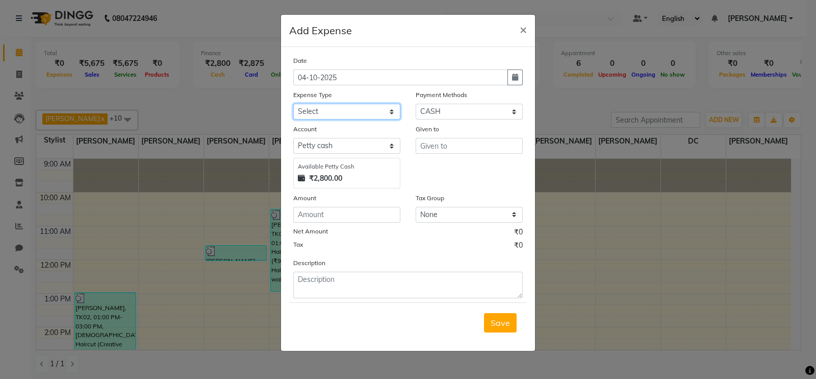
click at [351, 115] on select "Select Advance Salary Bank charges Cash transfer to hub Membership MILK Miscell…" at bounding box center [346, 112] width 107 height 16
select select "24234"
click at [293, 105] on select "Select Advance Salary Bank charges Cash transfer to hub Membership MILK Miscell…" at bounding box center [346, 112] width 107 height 16
click at [472, 154] on input "text" at bounding box center [469, 146] width 107 height 16
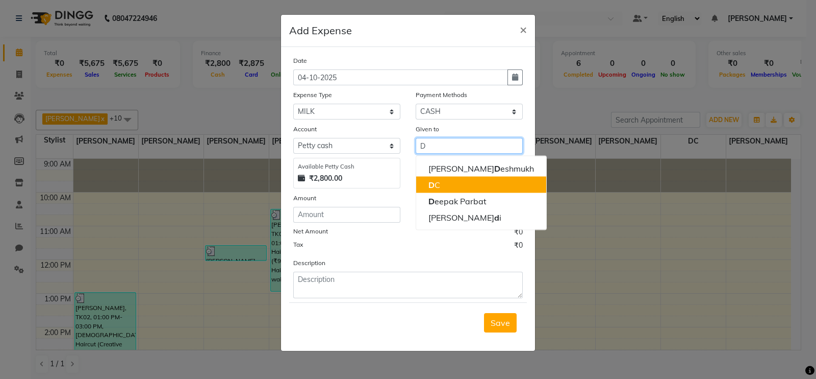
click at [449, 189] on button "D C" at bounding box center [481, 185] width 130 height 16
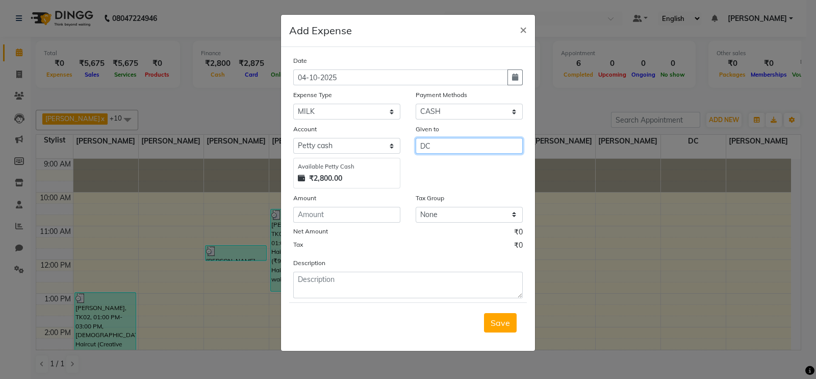
type input "DC"
click at [311, 215] on input "number" at bounding box center [346, 215] width 107 height 16
type input "29"
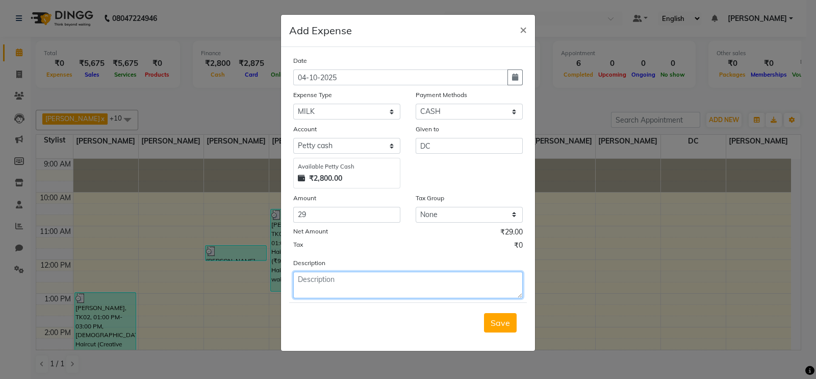
click at [332, 284] on textarea at bounding box center [408, 284] width 230 height 27
type textarea "HALF LTR"
click at [497, 328] on span "Save" at bounding box center [500, 322] width 19 height 10
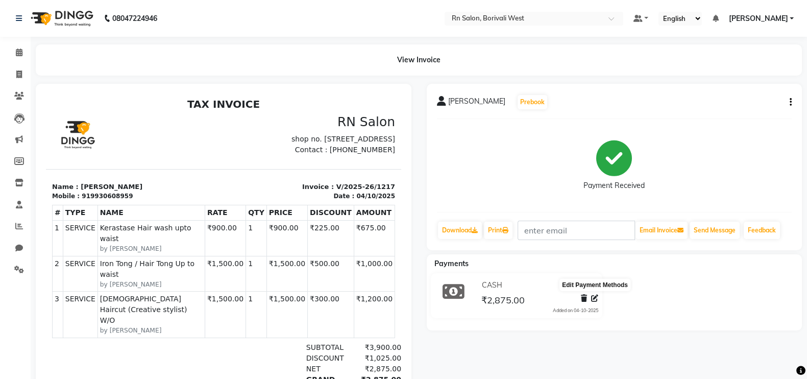
click at [594, 300] on icon at bounding box center [594, 297] width 7 height 7
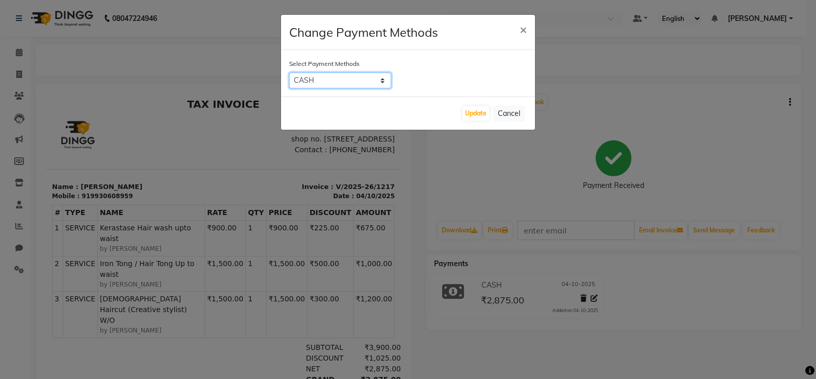
click at [371, 86] on select "CARD CASH GPay" at bounding box center [340, 80] width 102 height 16
select select "2"
click at [289, 72] on select "CARD CASH GPay" at bounding box center [340, 80] width 102 height 16
click at [462, 106] on div "Update Cancel" at bounding box center [408, 112] width 254 height 33
click at [468, 111] on button "Update" at bounding box center [476, 113] width 27 height 14
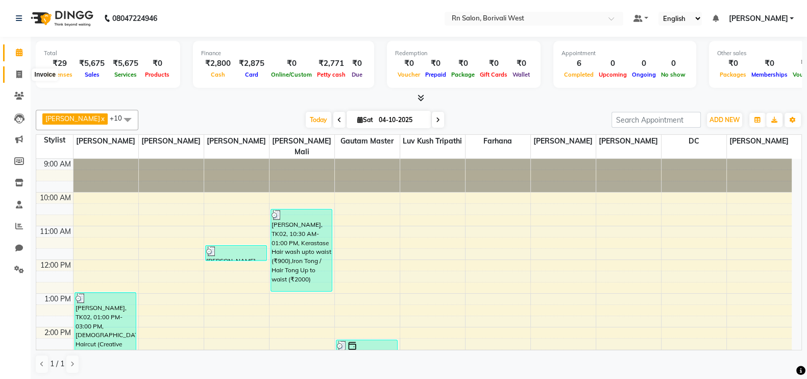
click at [16, 72] on icon at bounding box center [19, 74] width 6 height 8
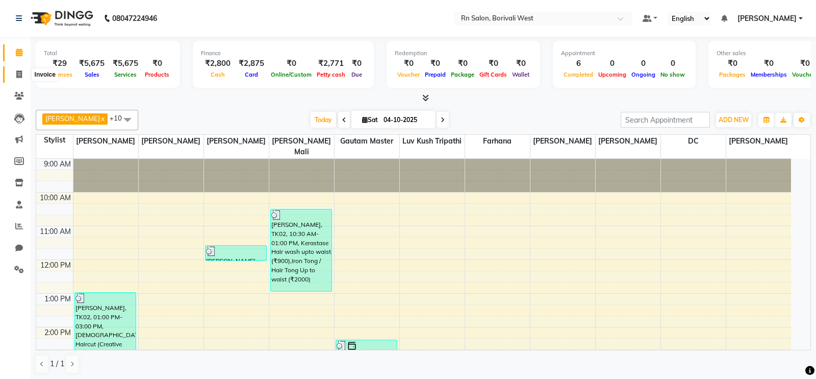
select select "service"
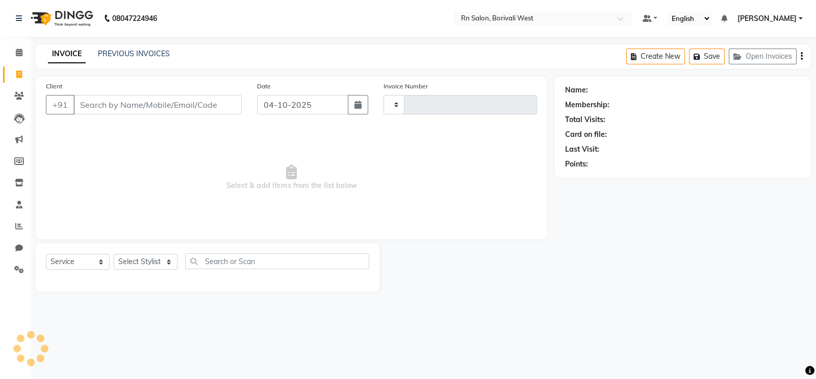
type input "1220"
select select "8515"
click at [117, 106] on input "Client" at bounding box center [157, 104] width 168 height 19
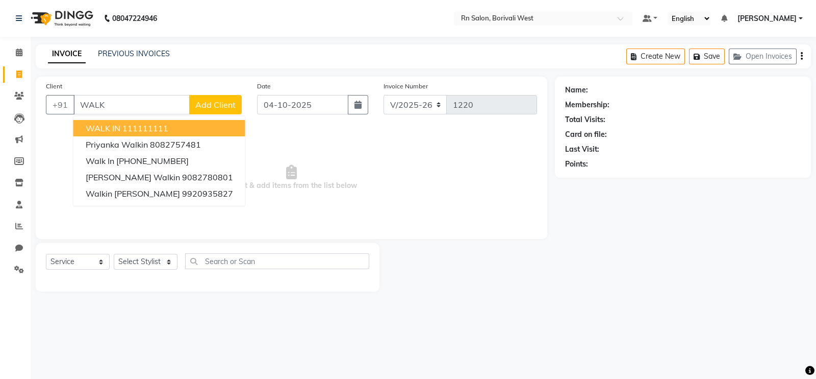
click at [136, 130] on ngb-highlight "111111111" at bounding box center [145, 128] width 46 height 10
type input "111111111"
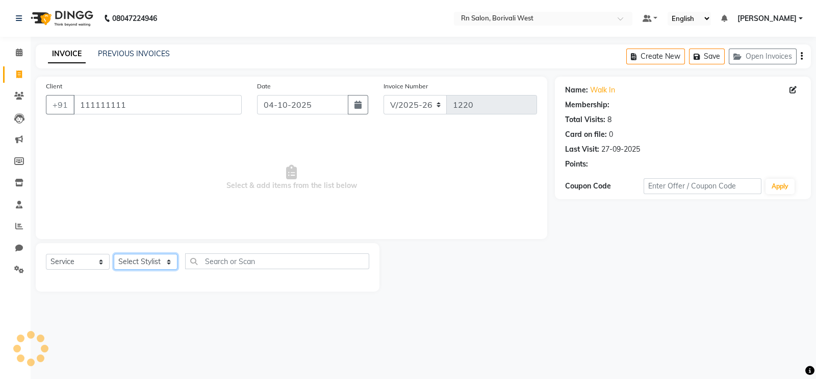
click at [164, 267] on select "Select Stylist Arpita Deshmukh Beena jaiswar DC Deepak Parbat Farhana Gautam ma…" at bounding box center [146, 262] width 64 height 16
select select "83942"
click at [114, 254] on select "Select Stylist Arpita Deshmukh Beena jaiswar DC Deepak Parbat Farhana Gautam ma…" at bounding box center [146, 262] width 64 height 16
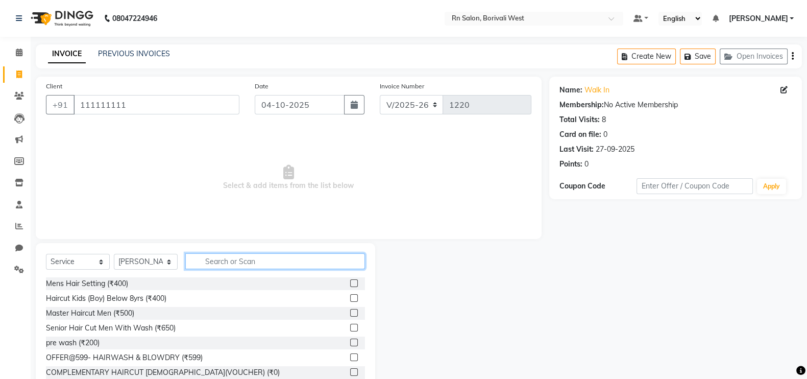
click at [209, 262] on input "text" at bounding box center [275, 261] width 180 height 16
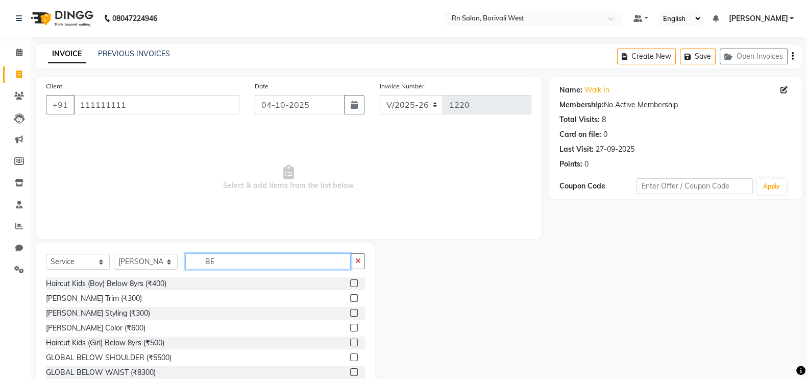
type input "BE"
click at [341, 305] on div "Haircut Kids (Boy) Below 8yrs (₹400) Beard Trim (₹300) Beard Styling (₹300) Bea…" at bounding box center [205, 328] width 319 height 102
click at [350, 299] on label at bounding box center [354, 298] width 8 height 8
click at [350, 299] on input "checkbox" at bounding box center [353, 298] width 7 height 7
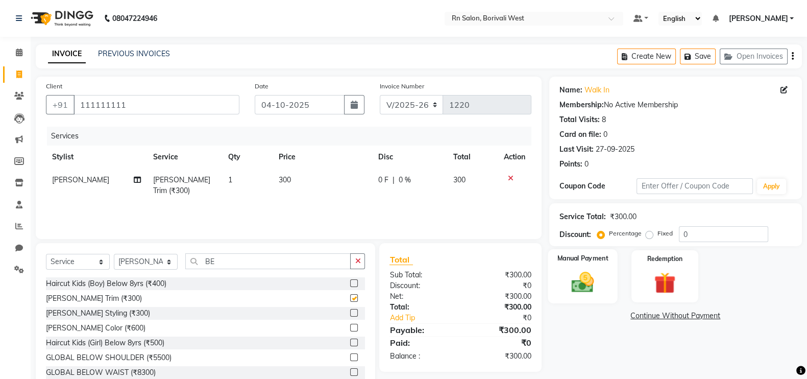
checkbox input "false"
click at [597, 292] on img at bounding box center [582, 282] width 36 height 26
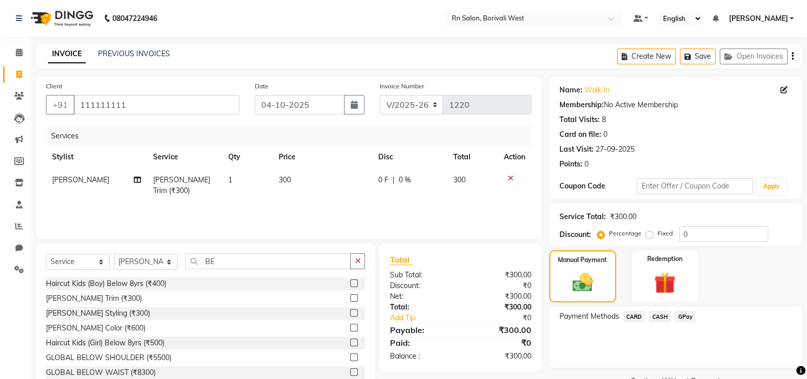
click at [661, 315] on span "CASH" at bounding box center [660, 316] width 22 height 12
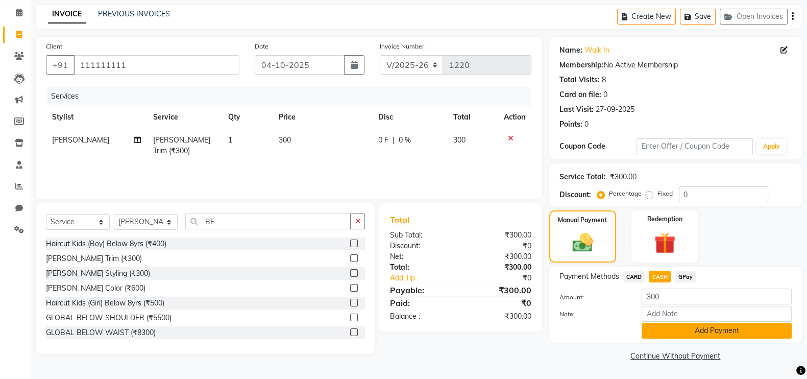
click at [663, 329] on button "Add Payment" at bounding box center [716, 331] width 150 height 16
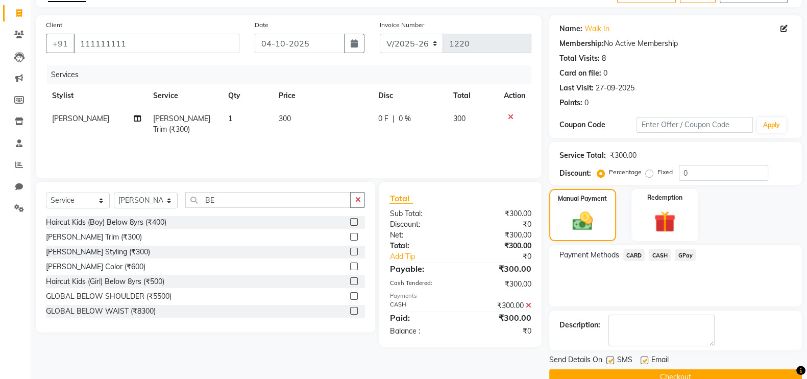
scroll to position [82, 0]
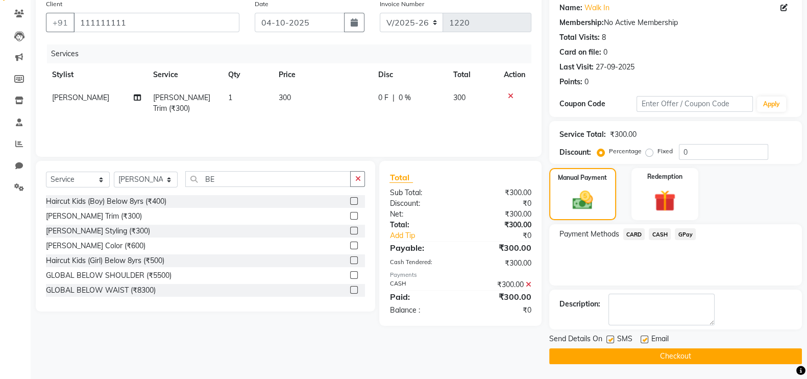
click at [644, 340] on label at bounding box center [644, 339] width 8 height 8
click at [644, 340] on input "checkbox" at bounding box center [643, 339] width 7 height 7
checkbox input "false"
click at [607, 340] on label at bounding box center [610, 339] width 8 height 8
click at [607, 340] on input "checkbox" at bounding box center [609, 339] width 7 height 7
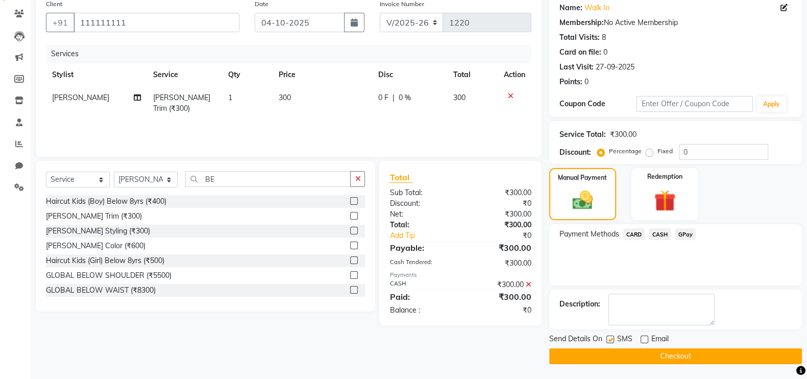
checkbox input "false"
click at [607, 355] on button "Checkout" at bounding box center [675, 356] width 253 height 16
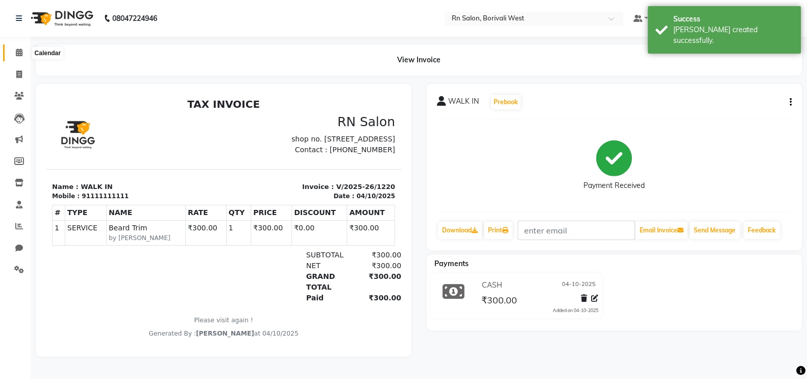
click at [20, 49] on icon at bounding box center [19, 52] width 7 height 8
